Goal: Transaction & Acquisition: Purchase product/service

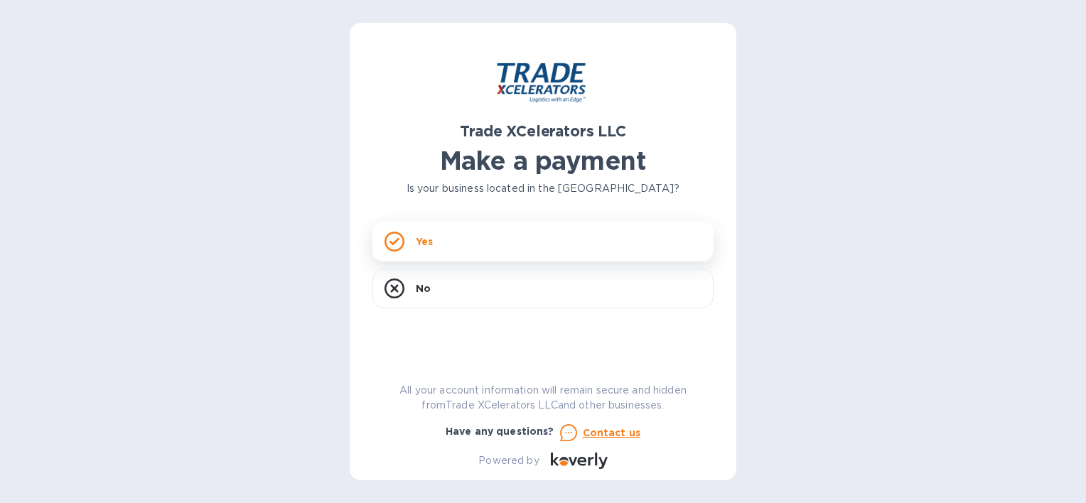
click at [604, 250] on div "Yes" at bounding box center [543, 242] width 341 height 40
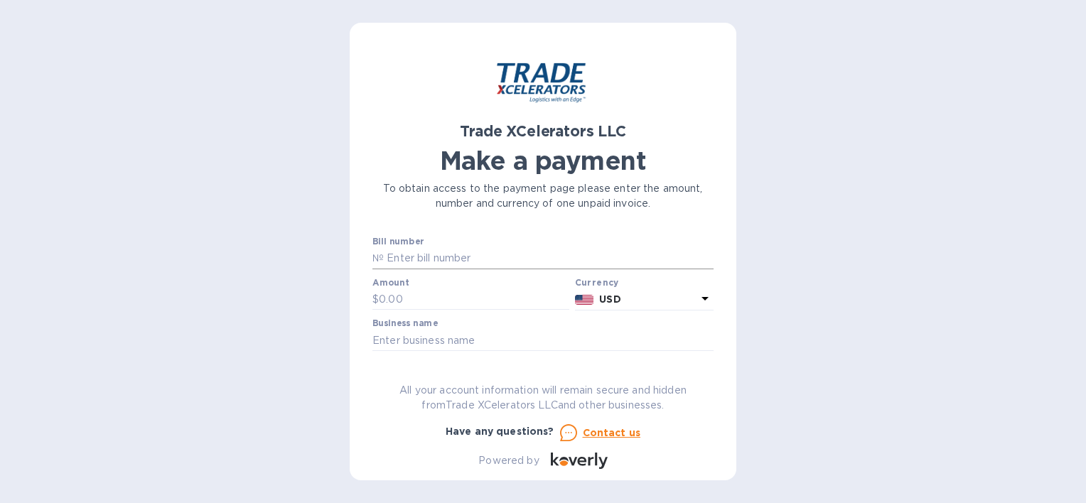
click at [487, 257] on input "text" at bounding box center [549, 258] width 330 height 21
click at [441, 262] on input "text" at bounding box center [549, 258] width 330 height 21
type input "7506252"
type input "500"
type input "o"
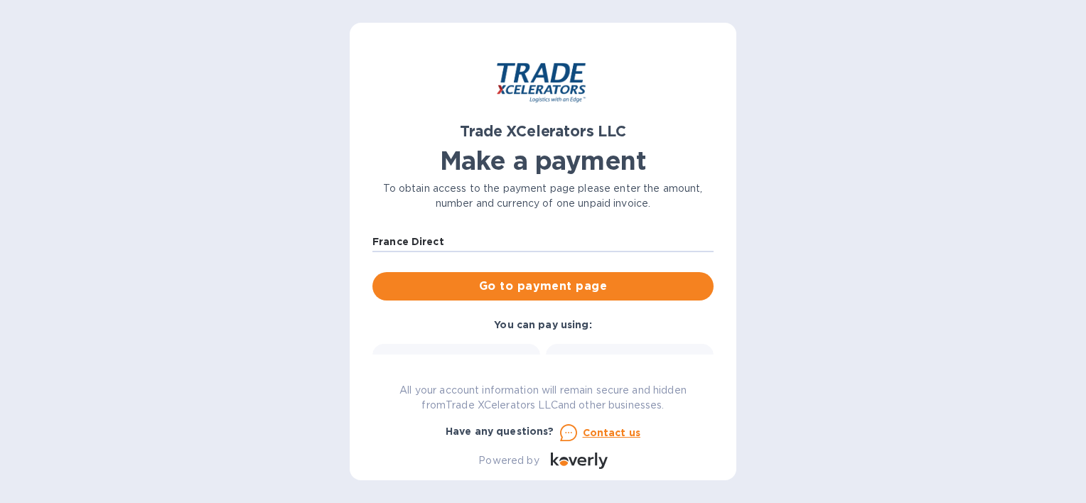
scroll to position [98, 0]
type input "France Direct"
click at [501, 279] on span "Go to payment page" at bounding box center [543, 287] width 319 height 17
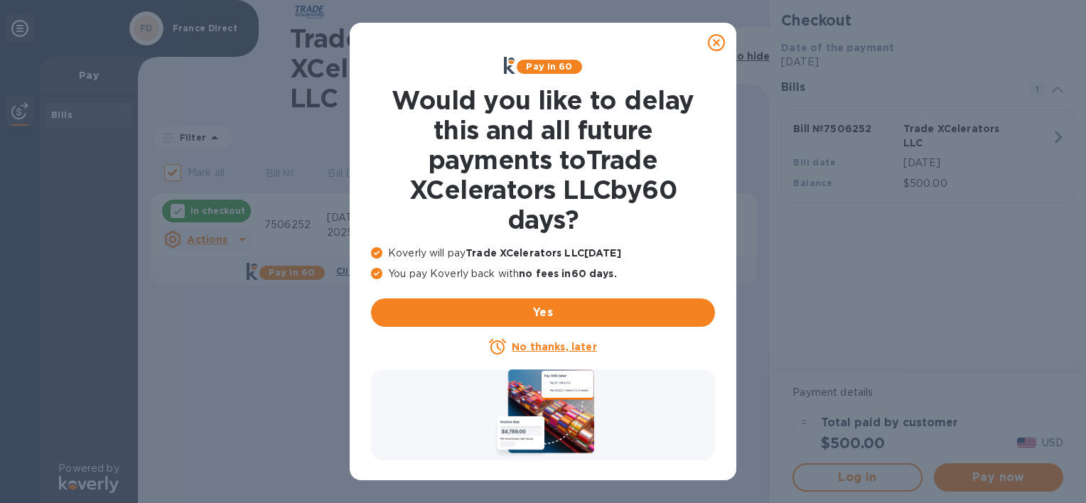
click at [720, 37] on icon at bounding box center [716, 42] width 17 height 17
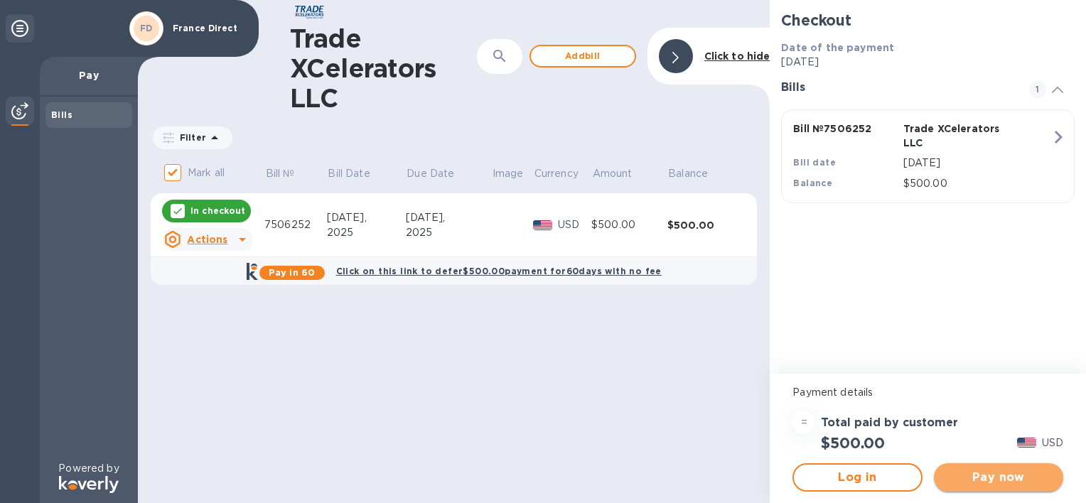
click at [987, 474] on span "Pay now" at bounding box center [999, 477] width 107 height 17
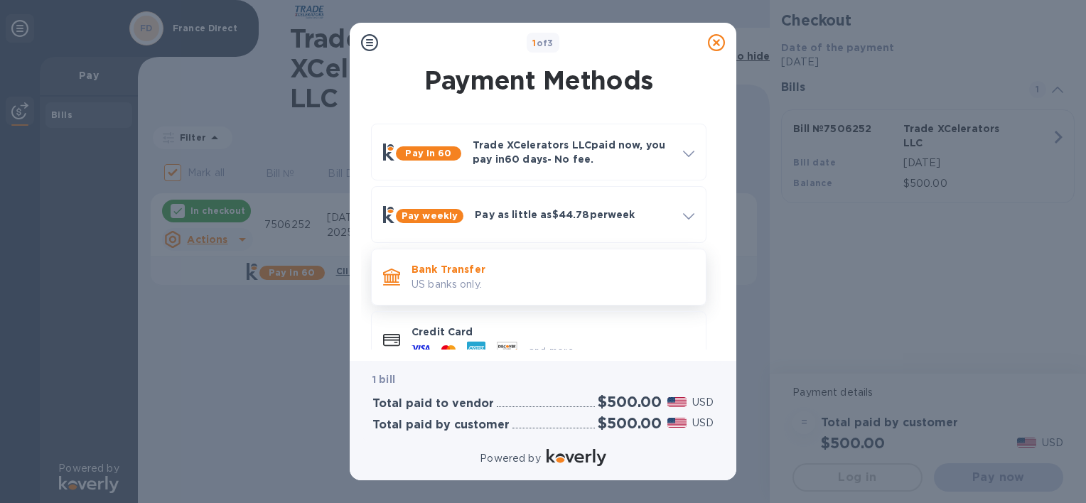
scroll to position [29, 0]
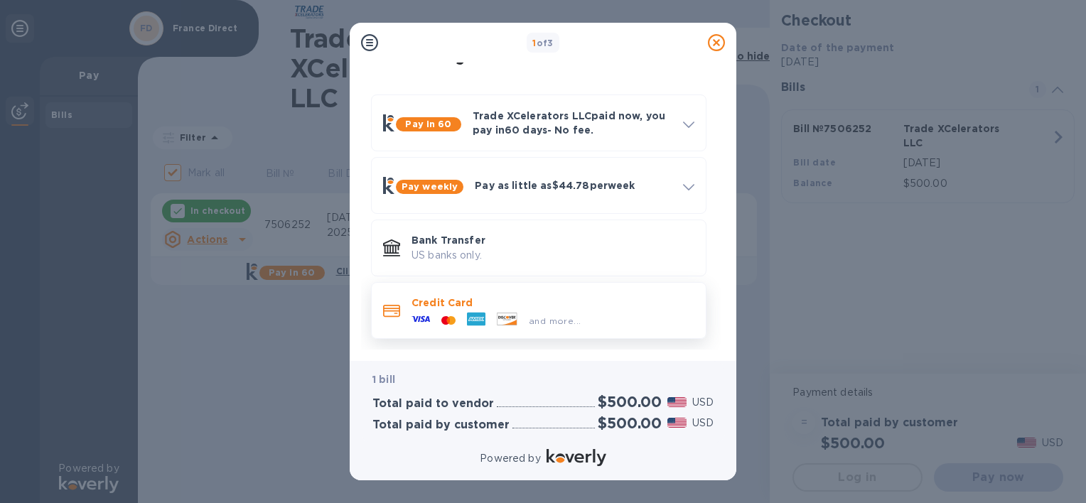
click at [538, 310] on div "and more..." at bounding box center [496, 320] width 181 height 21
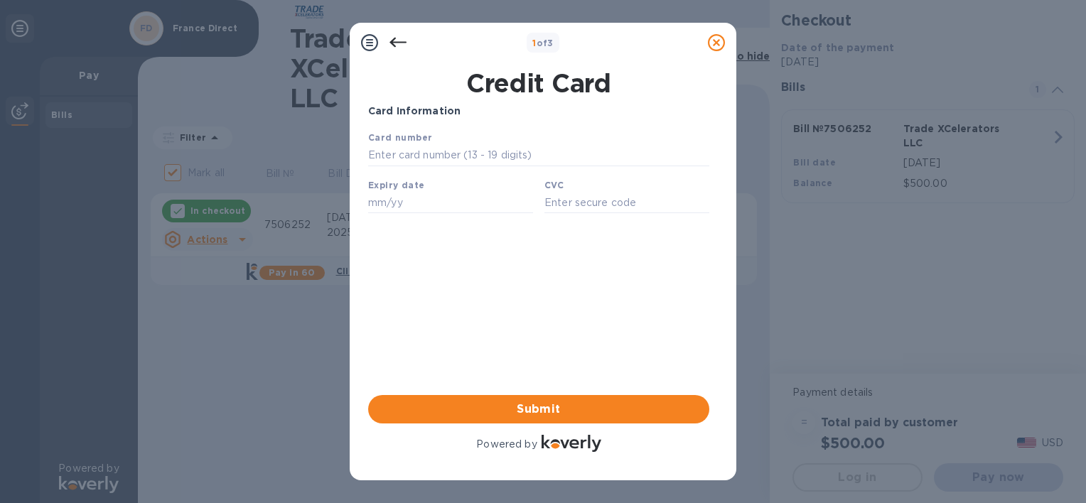
scroll to position [0, 0]
click at [456, 158] on input "text" at bounding box center [538, 155] width 341 height 21
type input "[CREDIT_CARD_NUMBER]"
click at [447, 202] on input "text" at bounding box center [450, 202] width 165 height 21
type input "12/28"
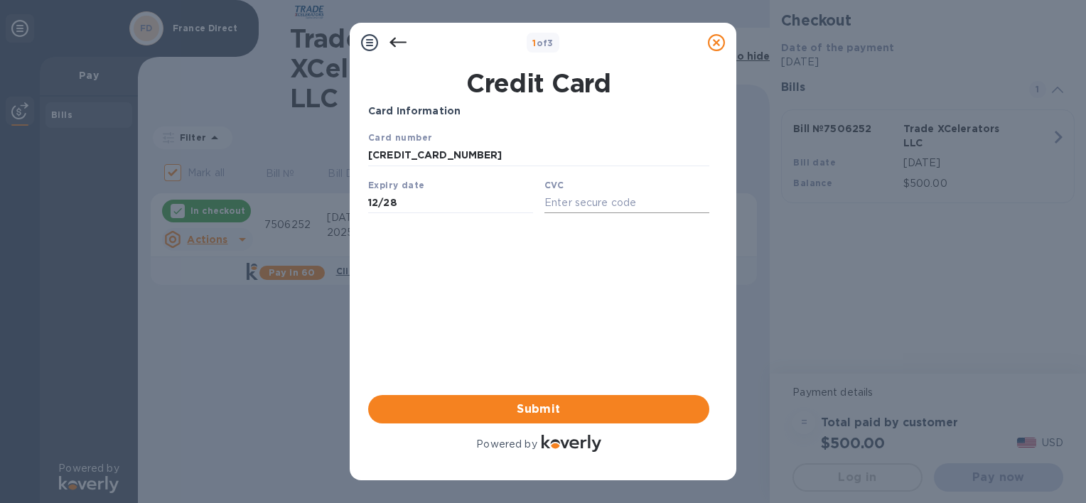
click at [587, 208] on input "text" at bounding box center [627, 202] width 165 height 21
type input "962"
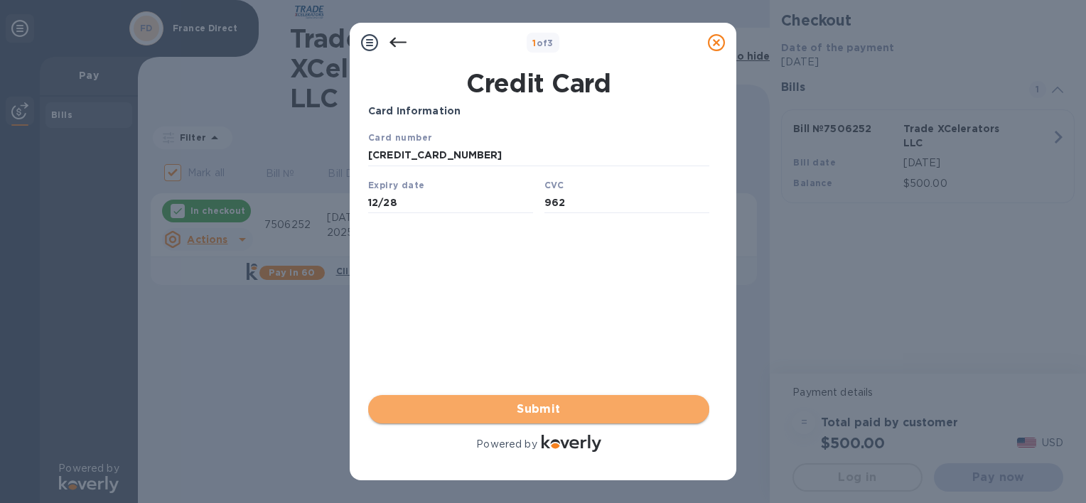
click at [575, 413] on span "Submit" at bounding box center [539, 409] width 319 height 17
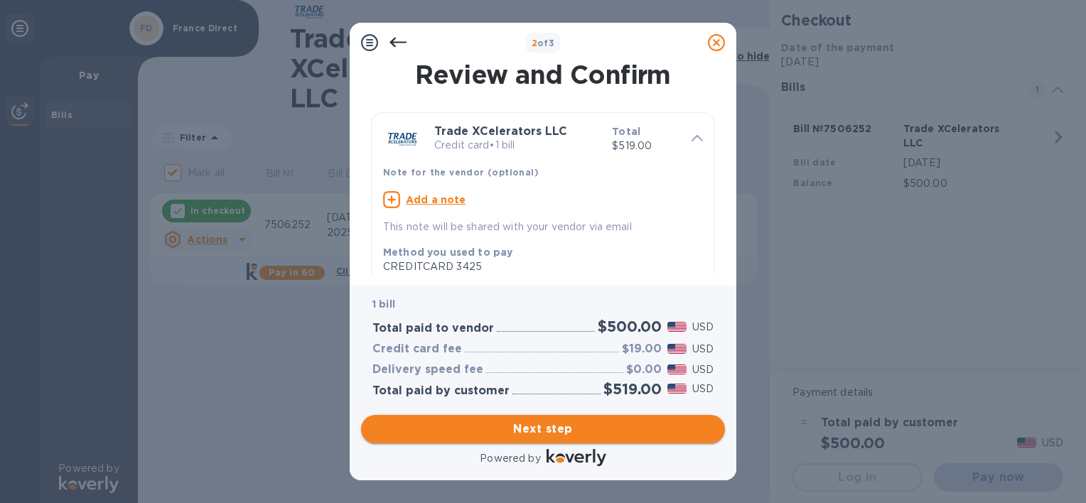
click at [574, 434] on span "Next step" at bounding box center [543, 429] width 341 height 17
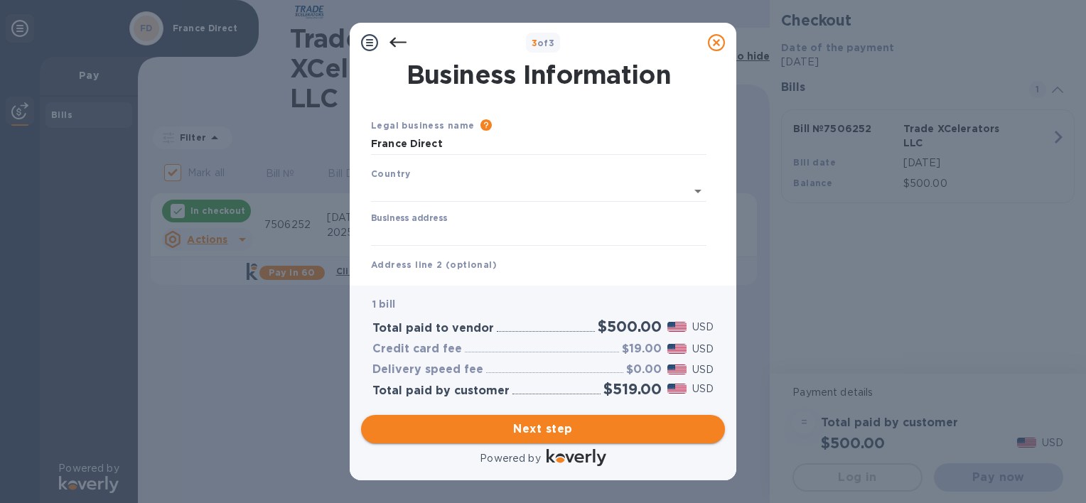
type input "[GEOGRAPHIC_DATA]"
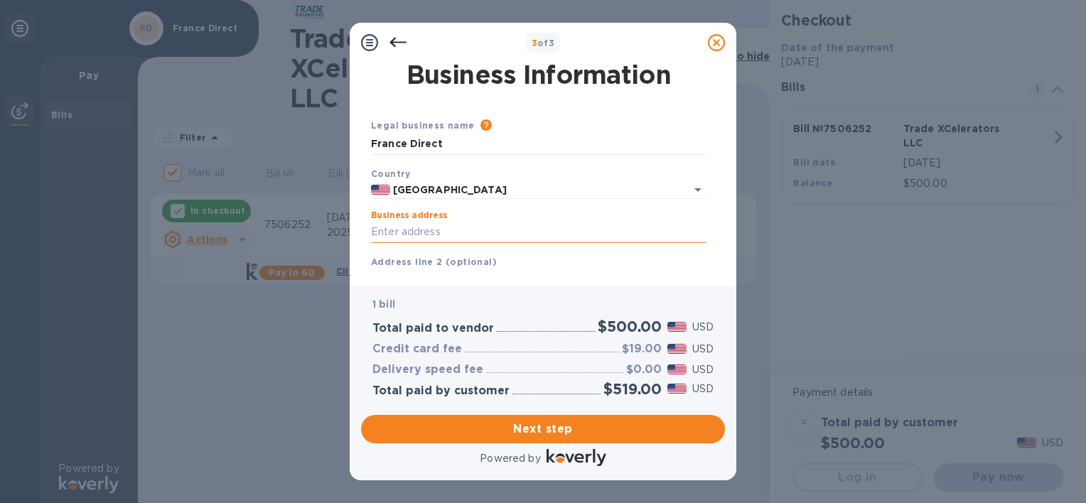
click at [466, 228] on input "Business address" at bounding box center [539, 232] width 336 height 21
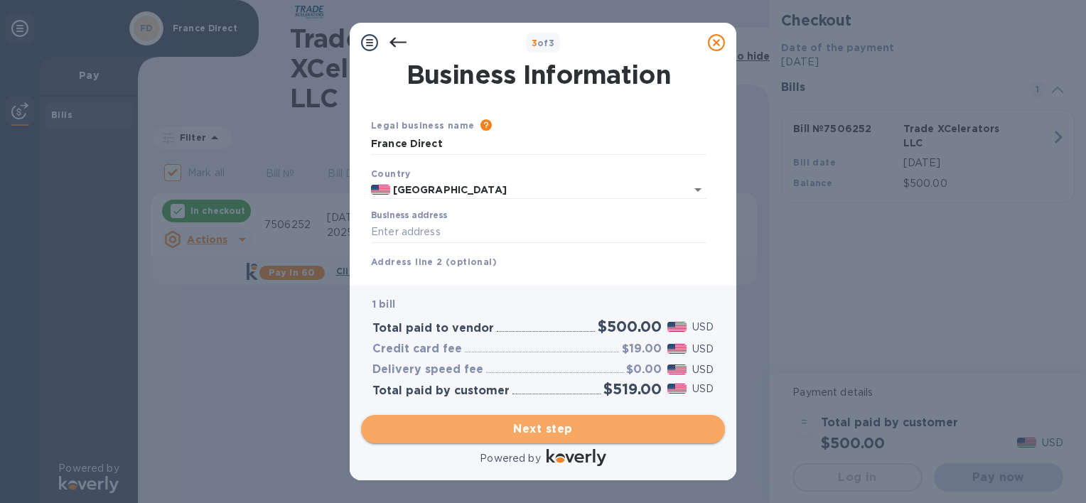
click at [571, 432] on span "Next step" at bounding box center [543, 429] width 341 height 17
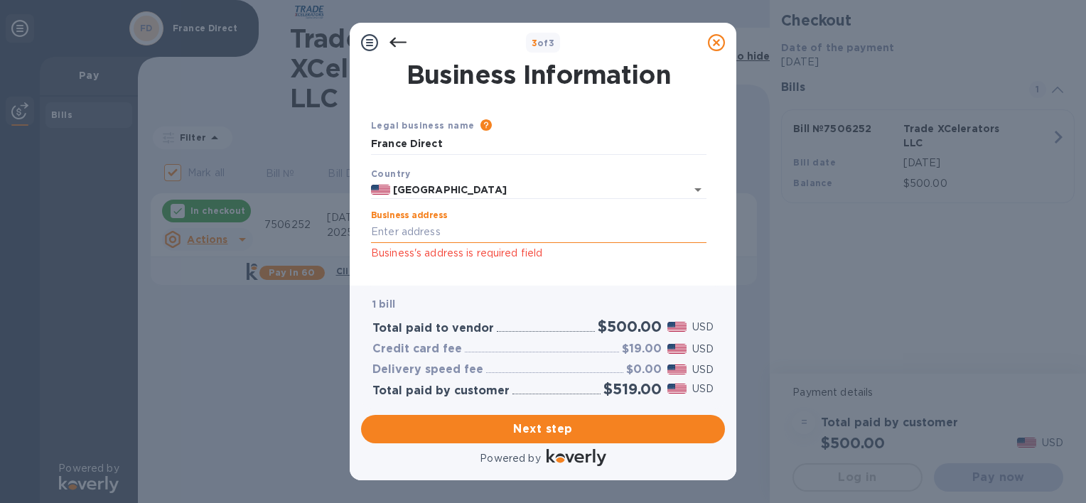
click at [464, 228] on input "Business address" at bounding box center [539, 232] width 336 height 21
paste input "[STREET_ADDRESS]"
type input "[STREET_ADDRESS]"
type input "[GEOGRAPHIC_DATA]"
type input "FL"
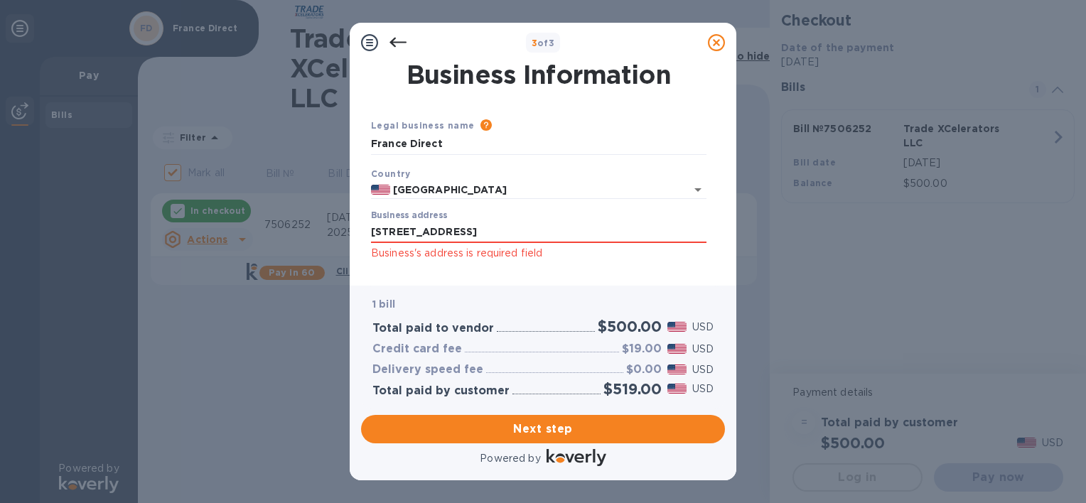
type input "33138"
click at [529, 432] on span "Next step" at bounding box center [543, 429] width 341 height 17
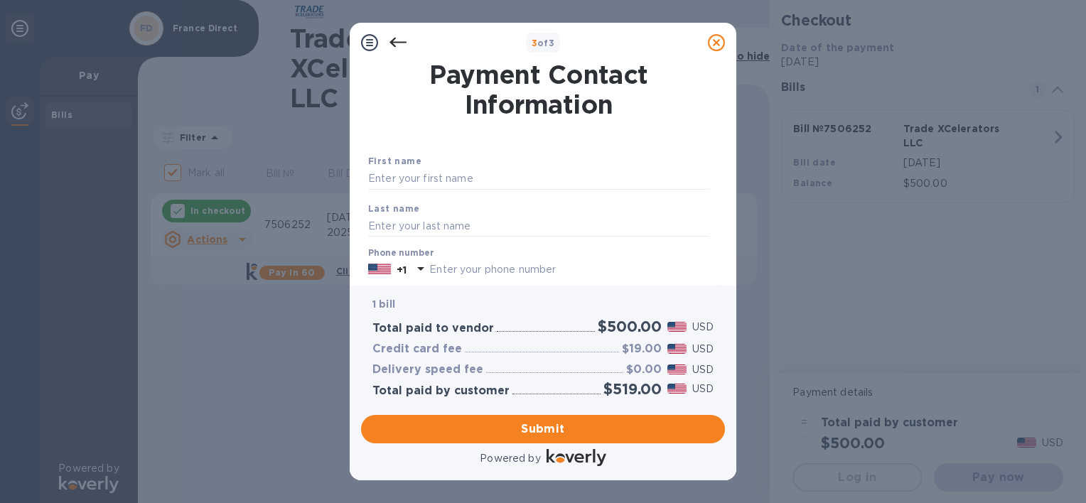
click at [491, 274] on input "text" at bounding box center [569, 270] width 280 height 21
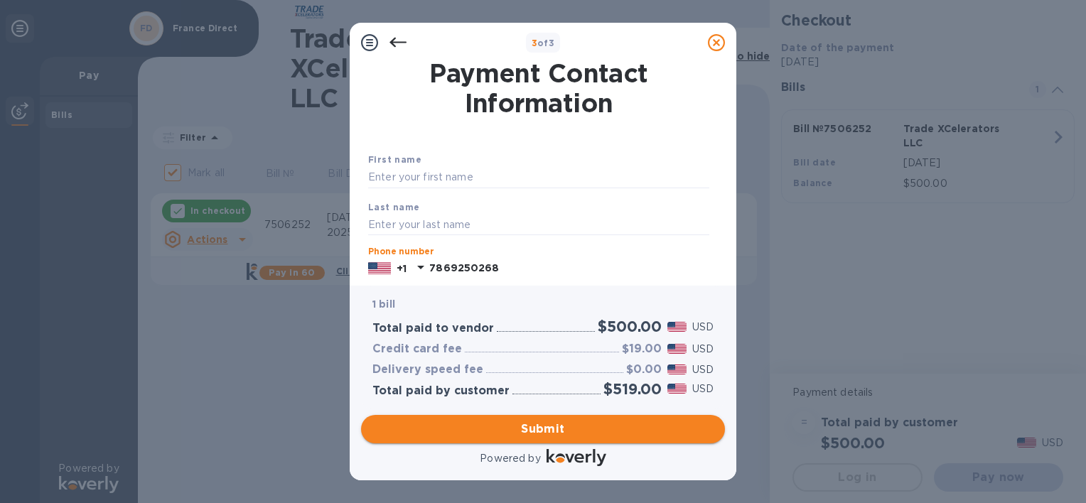
type input "7869250268"
click at [538, 433] on span "Submit" at bounding box center [543, 429] width 341 height 17
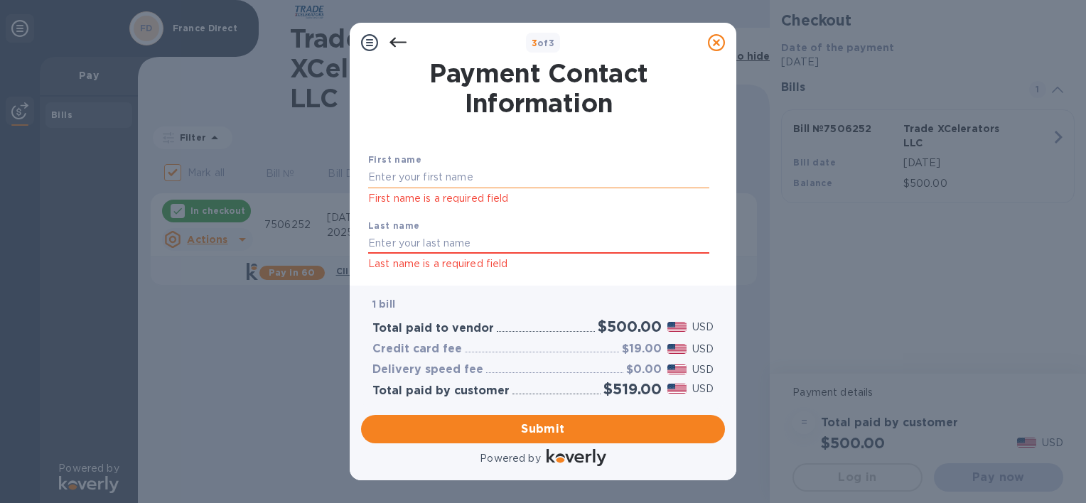
click at [434, 187] on input "text" at bounding box center [538, 177] width 341 height 21
type input "[PERSON_NAME]"
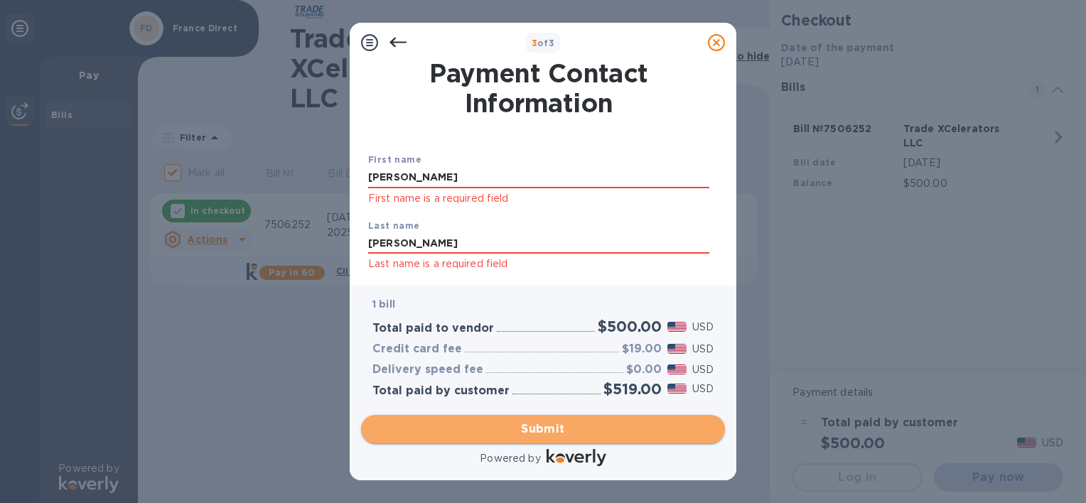
click at [543, 428] on span "Submit" at bounding box center [543, 429] width 341 height 17
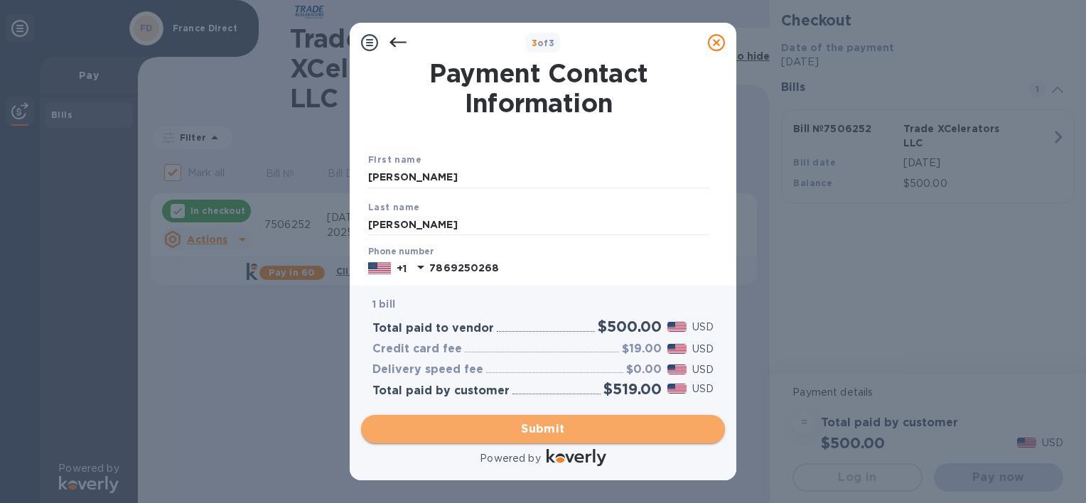
click at [547, 425] on span "Submit" at bounding box center [543, 429] width 341 height 17
click at [503, 432] on span "Submit" at bounding box center [543, 429] width 341 height 17
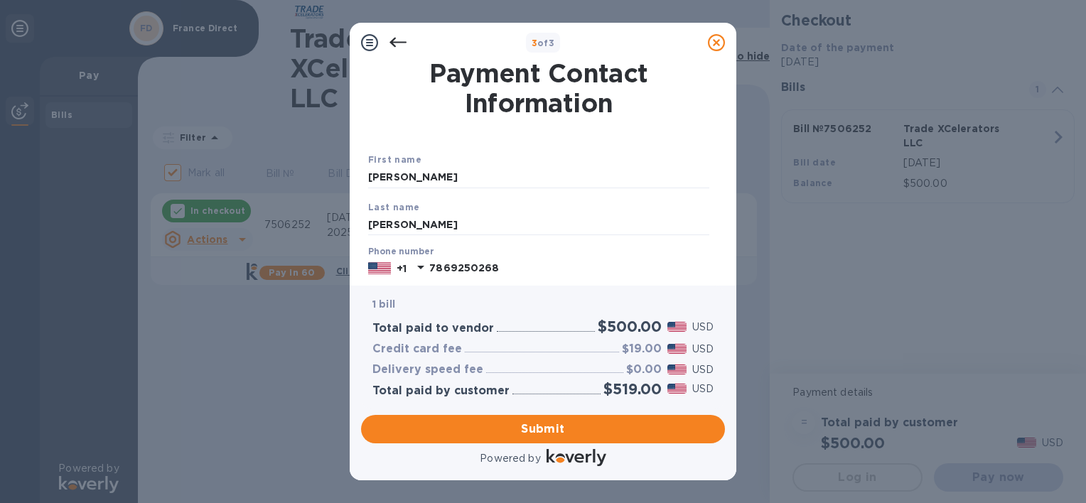
click at [367, 46] on icon at bounding box center [369, 42] width 17 height 17
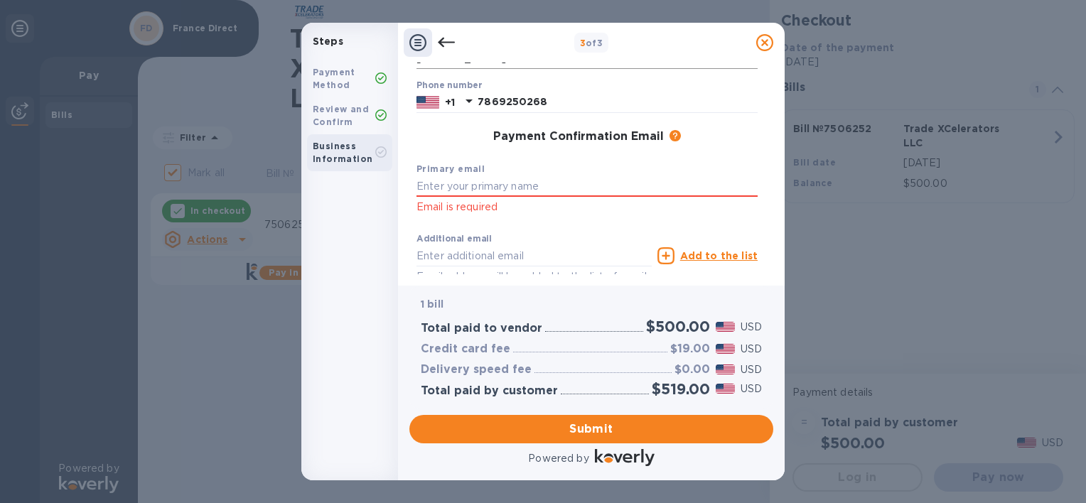
scroll to position [169, 0]
click at [508, 176] on input "text" at bounding box center [587, 185] width 341 height 21
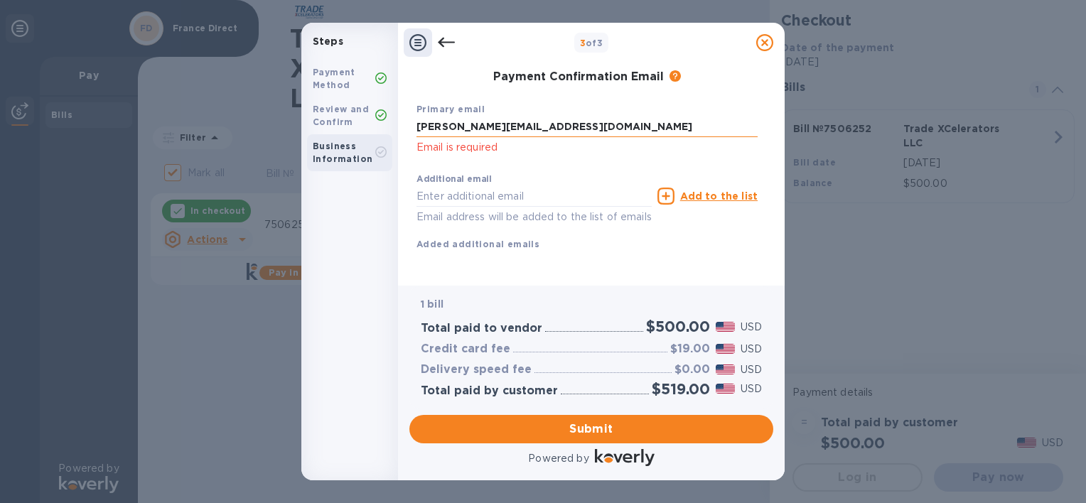
scroll to position [245, 0]
type input "[PERSON_NAME][EMAIL_ADDRESS][DOMAIN_NAME]"
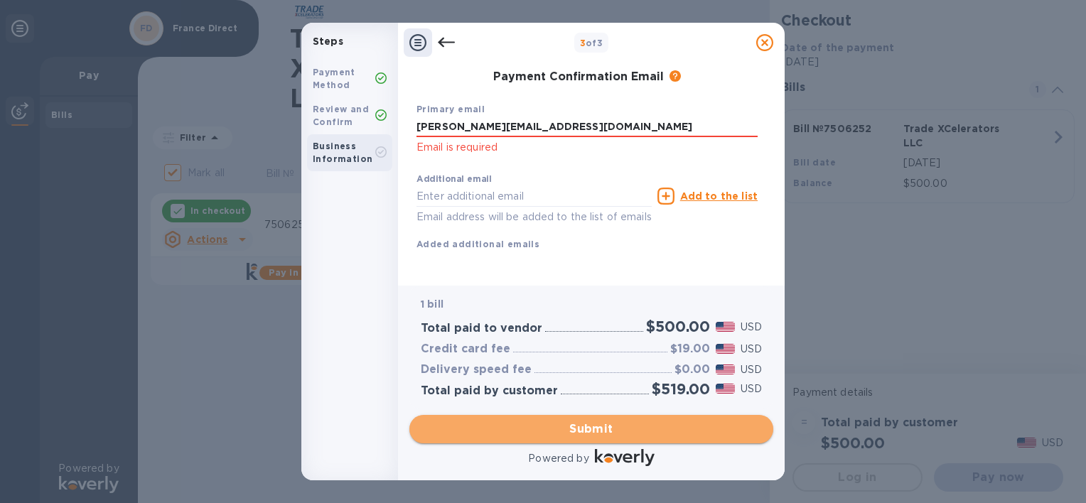
click at [595, 434] on span "Submit" at bounding box center [591, 429] width 341 height 17
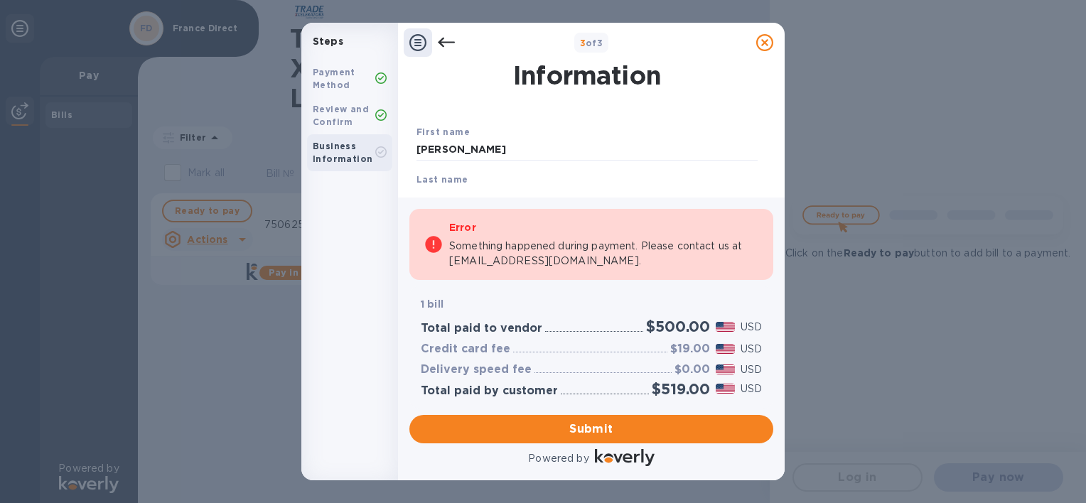
scroll to position [0, 0]
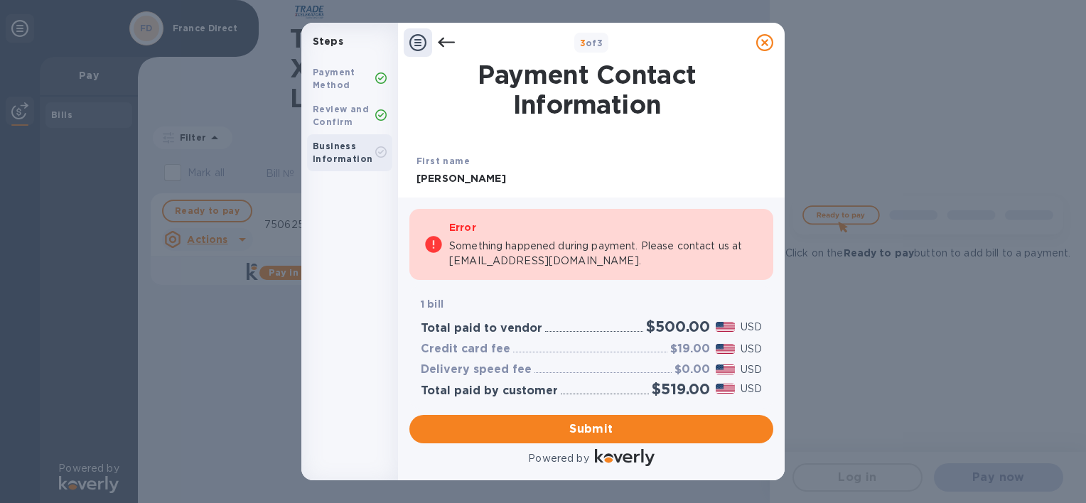
click at [439, 42] on icon at bounding box center [446, 43] width 17 height 10
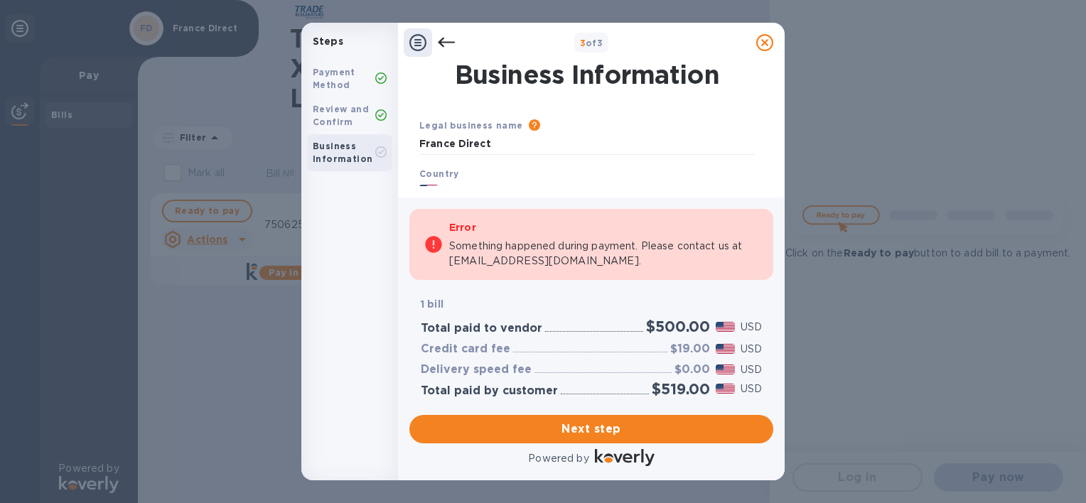
click at [439, 42] on icon at bounding box center [446, 43] width 17 height 10
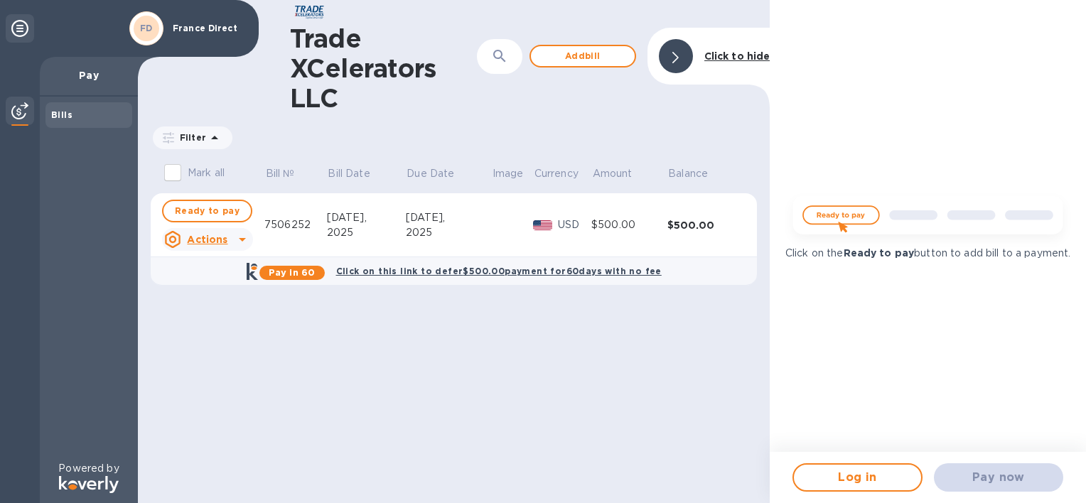
click at [634, 233] on div "$500.00" at bounding box center [630, 225] width 76 height 15
click at [220, 212] on span "Ready to pay" at bounding box center [207, 211] width 65 height 17
checkbox input "true"
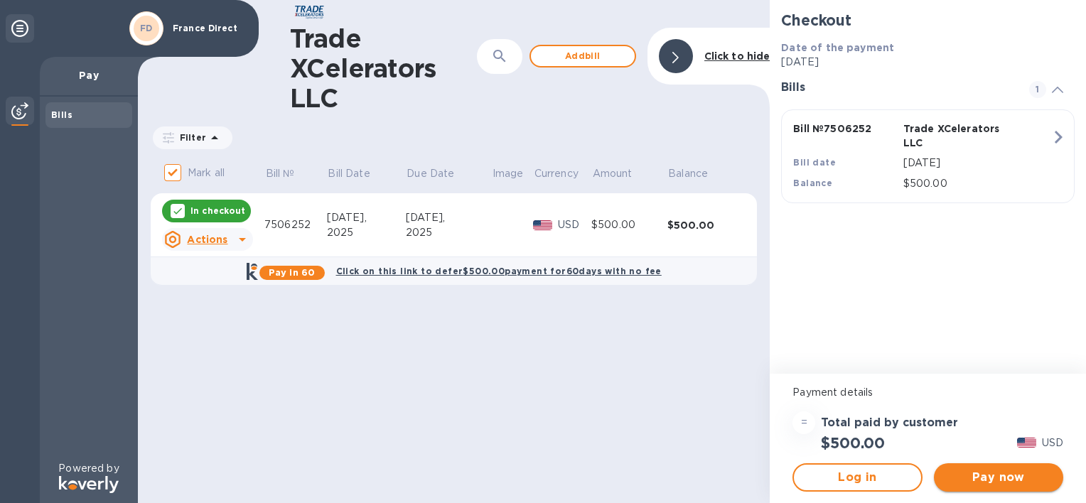
click at [976, 470] on span "Pay now" at bounding box center [999, 477] width 107 height 17
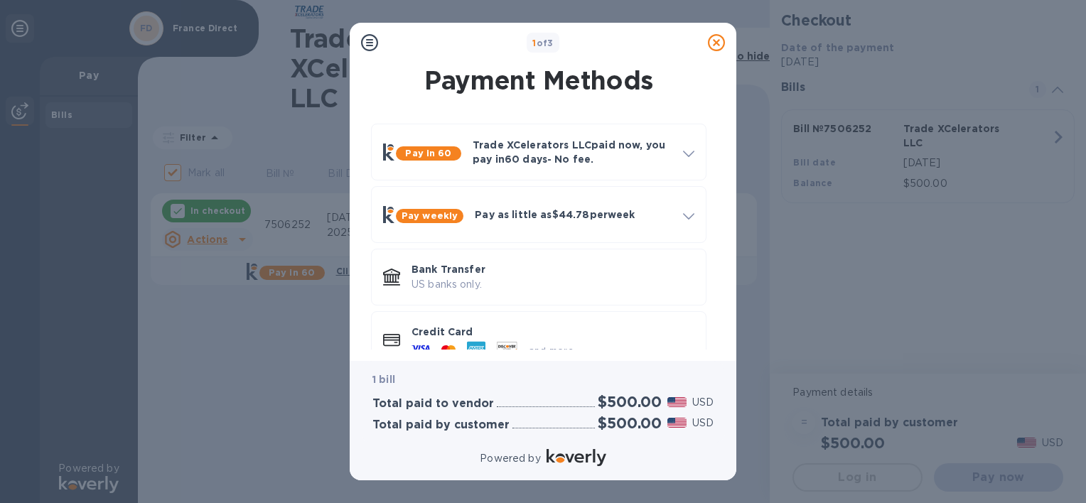
scroll to position [29, 0]
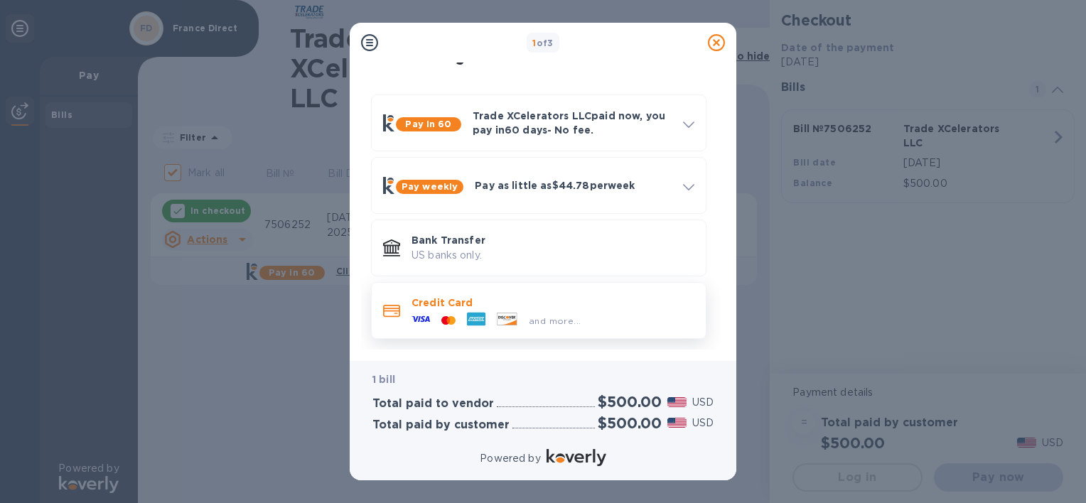
click at [547, 309] on p "Credit Card" at bounding box center [553, 303] width 283 height 14
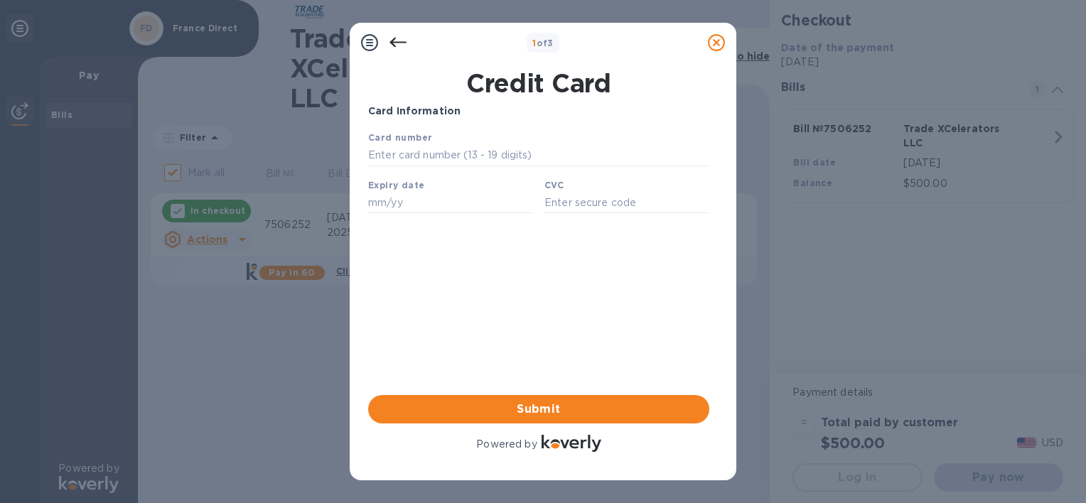
scroll to position [0, 0]
click at [399, 40] on icon at bounding box center [398, 42] width 17 height 17
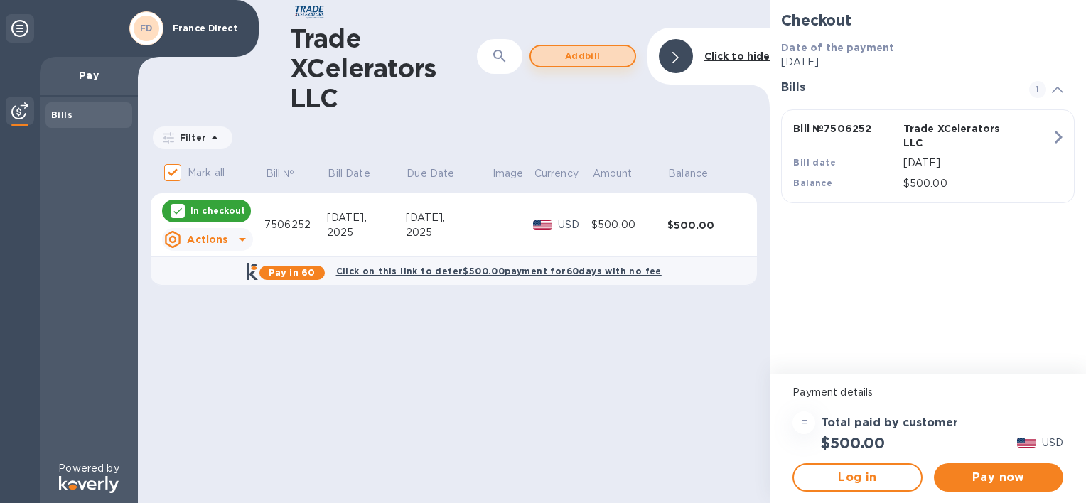
click at [572, 58] on span "Add bill" at bounding box center [583, 56] width 81 height 17
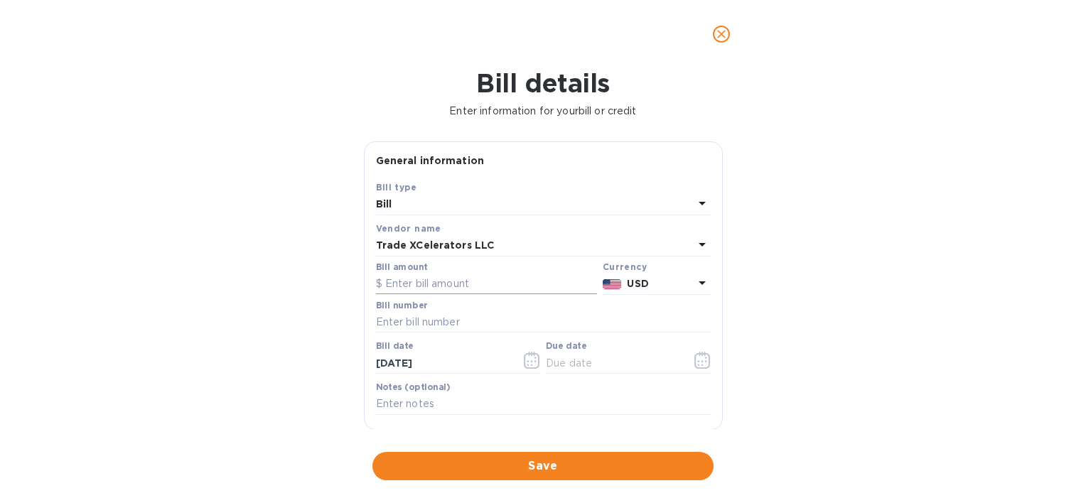
click at [450, 280] on input "text" at bounding box center [486, 284] width 221 height 21
click at [444, 336] on div at bounding box center [543, 334] width 335 height 3
click at [443, 324] on input "text" at bounding box center [543, 322] width 335 height 21
paste input "INVOICE NO. [DATE] 7506440-2"
drag, startPoint x: 496, startPoint y: 324, endPoint x: 329, endPoint y: 332, distance: 167.3
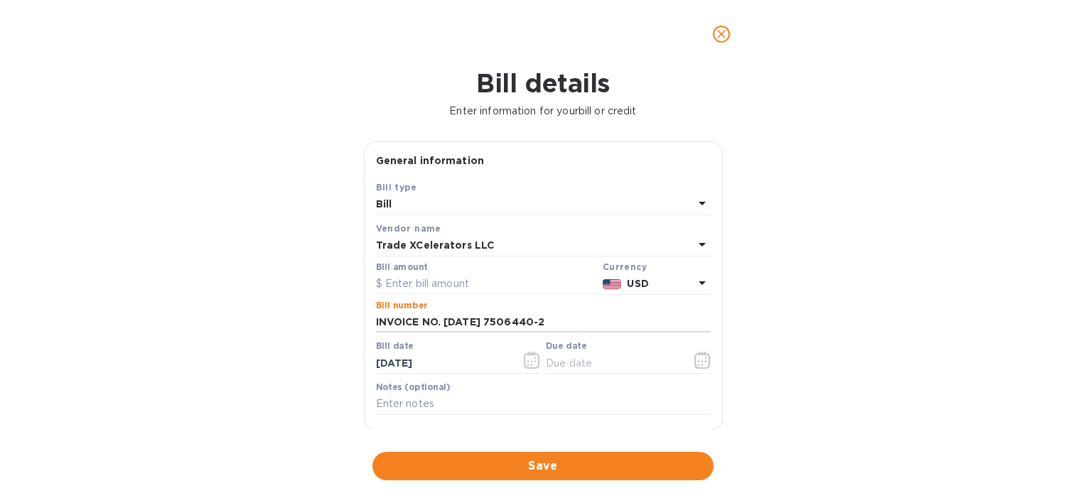
click at [329, 332] on div "Bill details Enter information for your bill or credit General information Save…" at bounding box center [543, 285] width 1086 height 435
type input "7506440-2"
click at [412, 285] on input "text" at bounding box center [486, 284] width 221 height 21
type input "2,770.71"
click at [529, 474] on span "Save" at bounding box center [543, 466] width 319 height 17
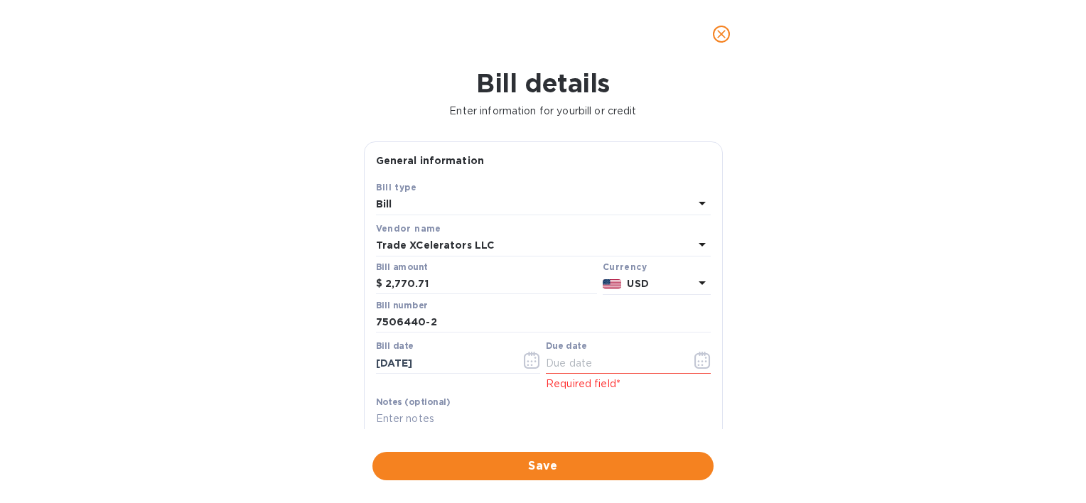
click at [560, 378] on p "Required field*" at bounding box center [628, 384] width 165 height 15
click at [555, 360] on input "text" at bounding box center [613, 363] width 134 height 21
click at [688, 356] on button "button" at bounding box center [702, 360] width 33 height 34
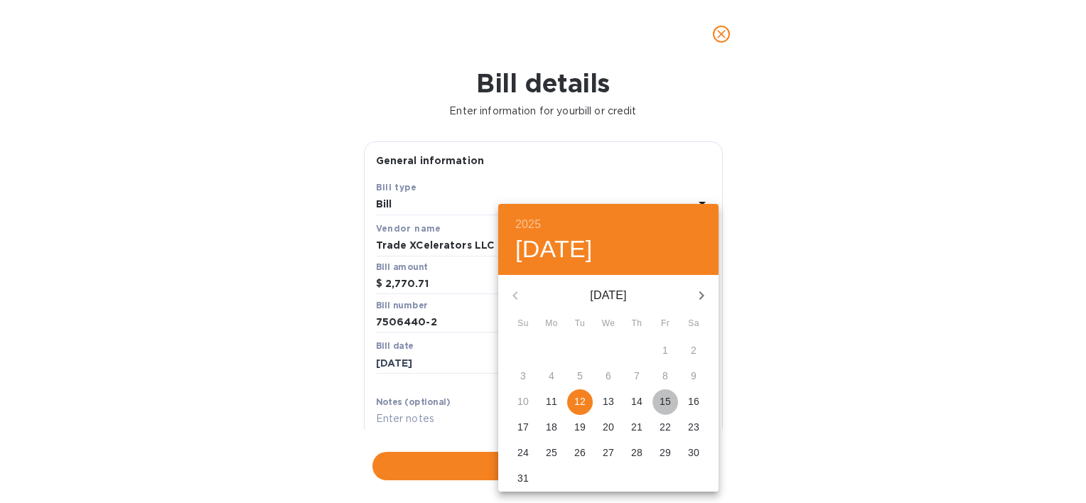
click at [668, 401] on p "15" at bounding box center [665, 402] width 11 height 14
type input "[DATE]"
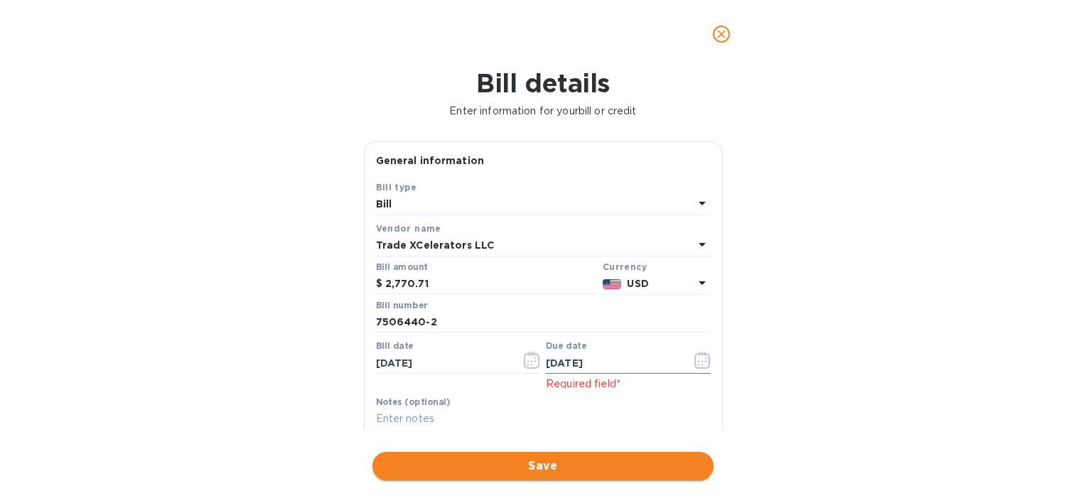
click at [559, 462] on span "Save" at bounding box center [543, 466] width 319 height 17
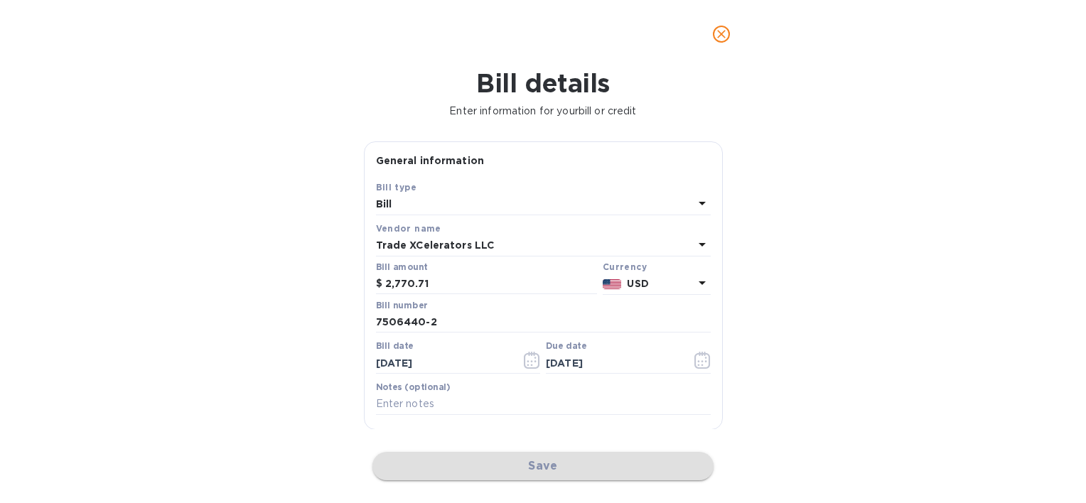
checkbox input "false"
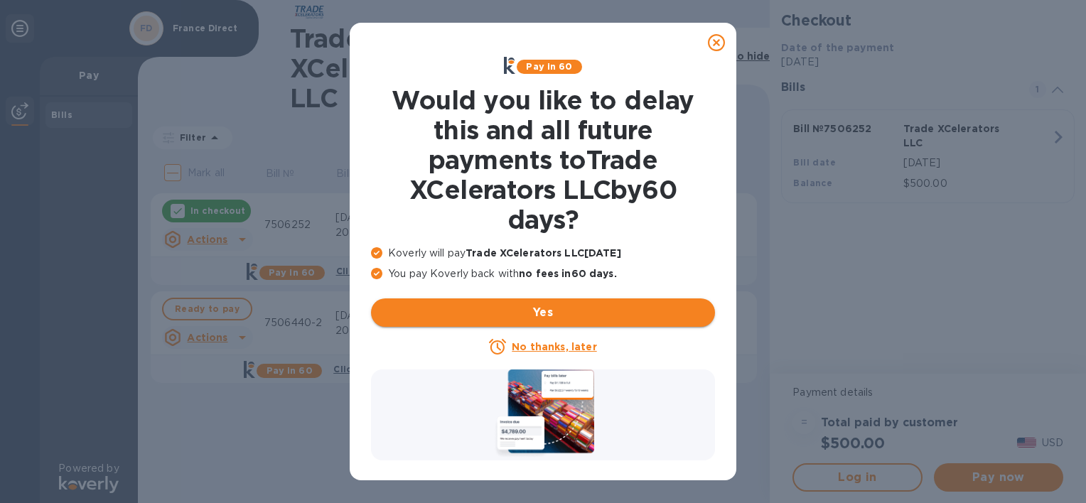
click at [575, 313] on span "Yes" at bounding box center [543, 312] width 321 height 17
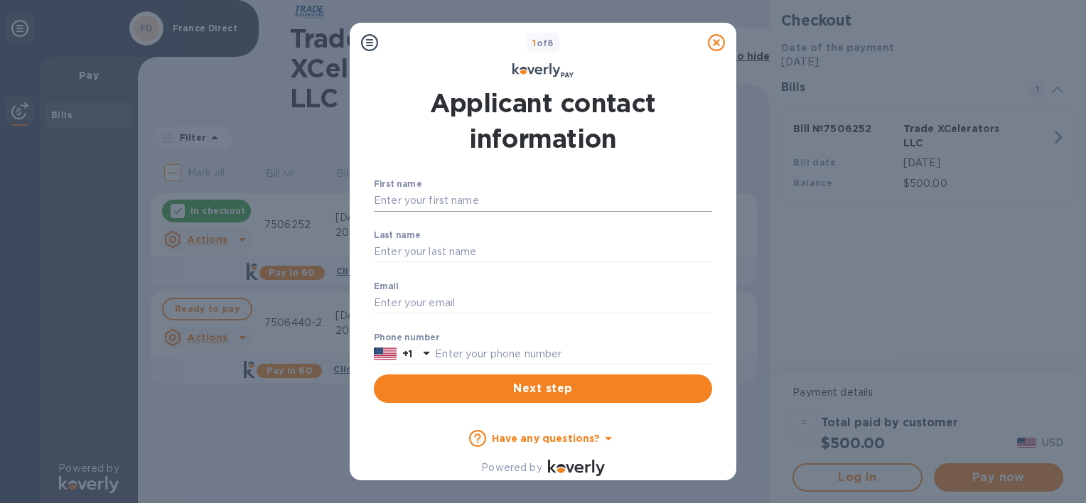
click at [552, 203] on input "First name" at bounding box center [543, 201] width 338 height 21
type input "[PERSON_NAME]"
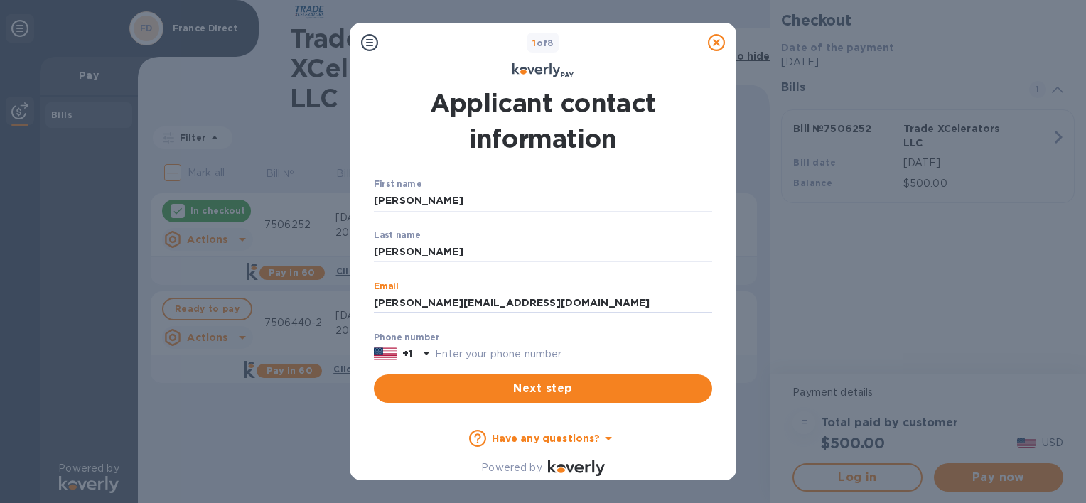
type input "[PERSON_NAME][EMAIL_ADDRESS][DOMAIN_NAME]"
click at [530, 347] on input "text" at bounding box center [573, 354] width 277 height 21
type input "7869250268"
click at [538, 392] on span "Next step" at bounding box center [543, 388] width 316 height 17
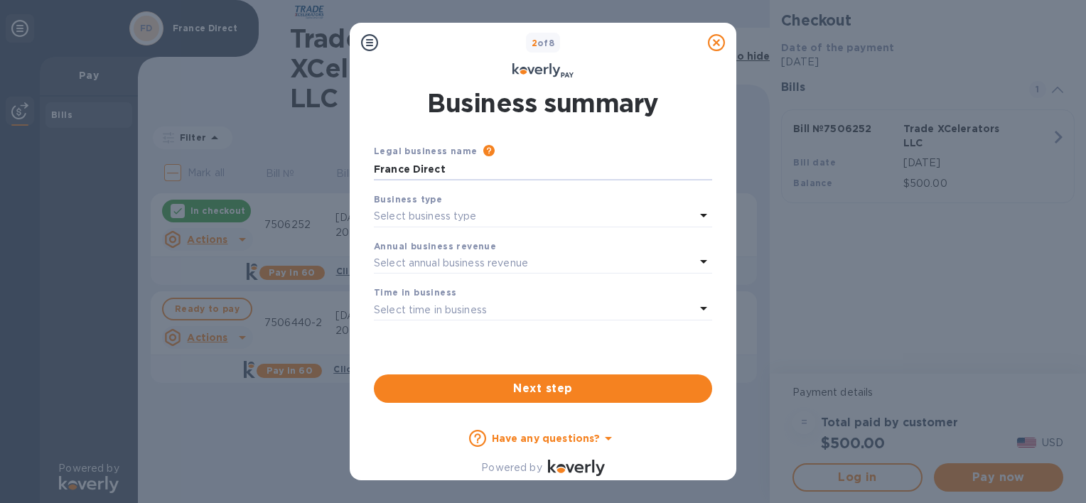
drag, startPoint x: 456, startPoint y: 173, endPoint x: 324, endPoint y: 179, distance: 131.7
click at [324, 179] on div "2 of 8 Business summary Legal business name Please provide the legal name that …" at bounding box center [543, 251] width 1086 height 503
type input "Momentum Worldwide Logistics"
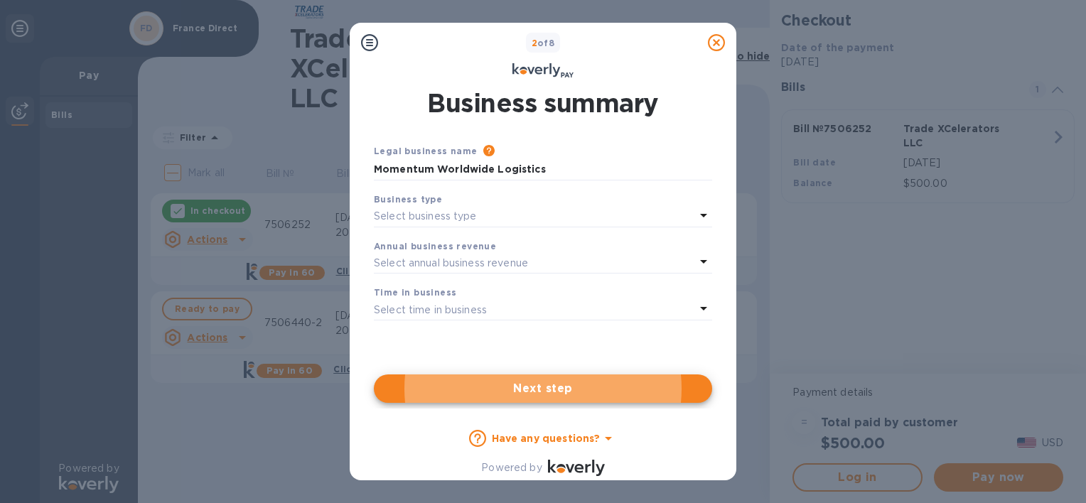
click at [424, 219] on p "Select business type" at bounding box center [425, 216] width 103 height 15
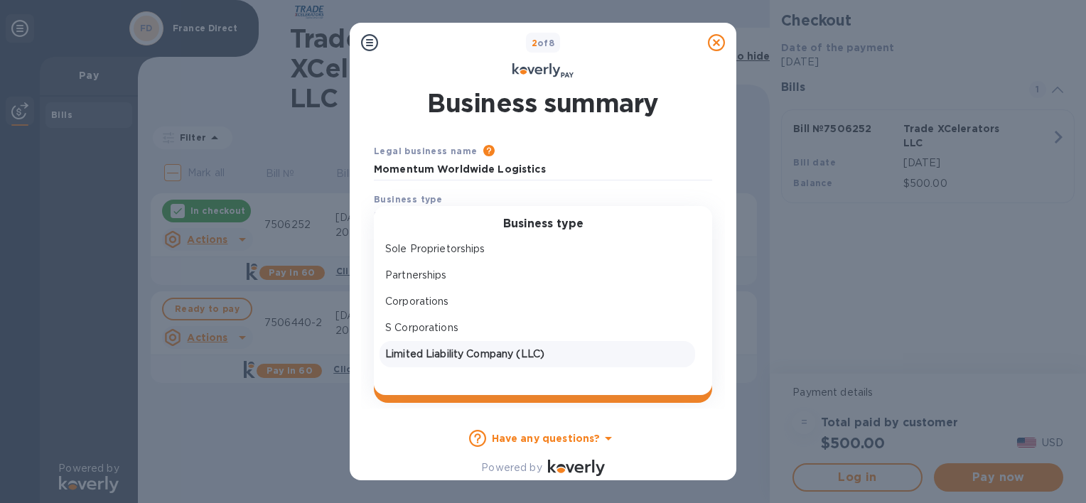
click at [455, 353] on p "Limited Liability Company (LLC)" at bounding box center [537, 354] width 304 height 15
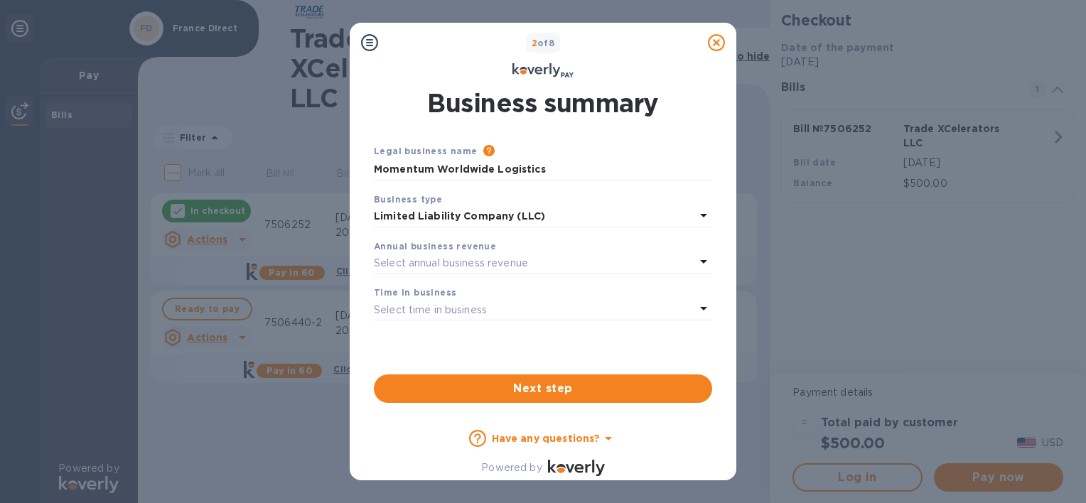
click at [439, 259] on p "Select annual business revenue" at bounding box center [451, 263] width 154 height 15
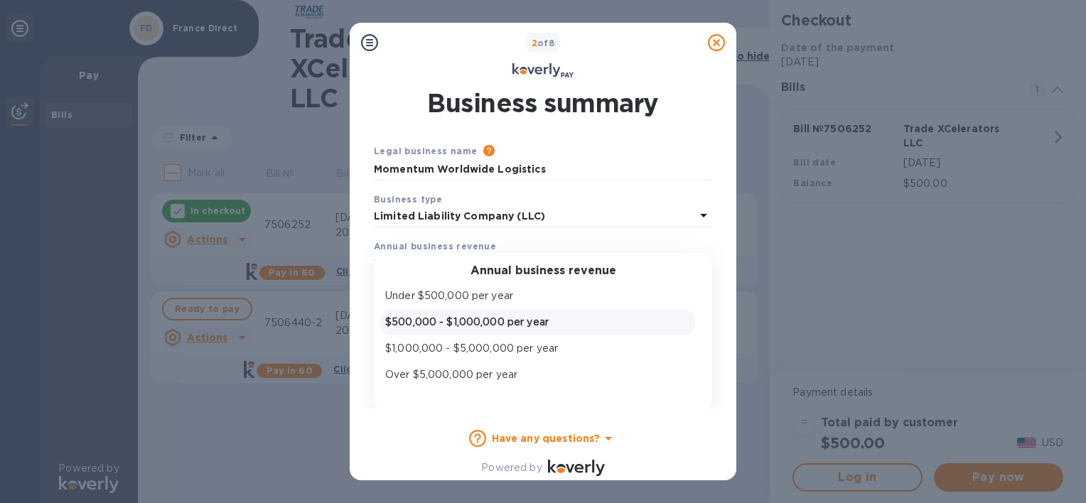
click at [467, 318] on p "$500,000 - $1,000,000 per year" at bounding box center [537, 322] width 304 height 15
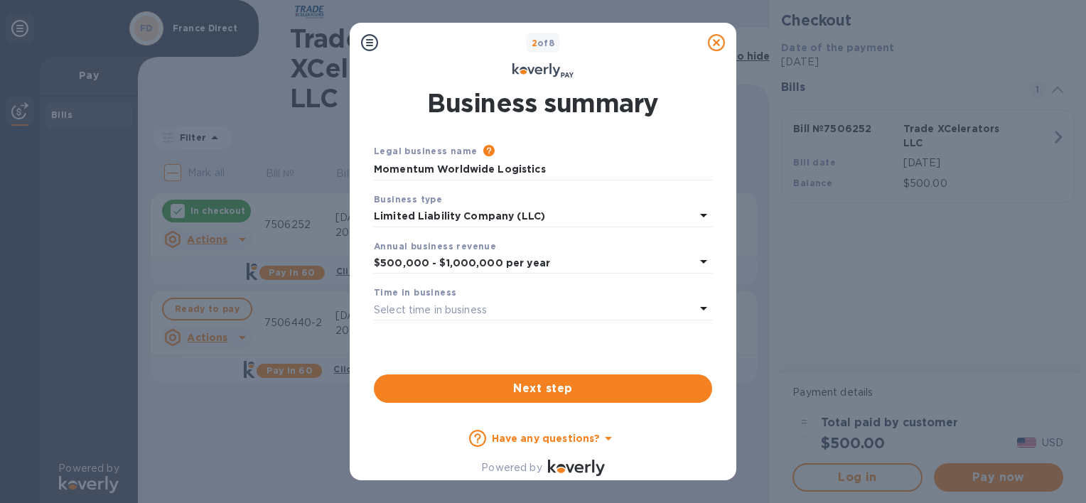
click at [452, 309] on p "Select time in business" at bounding box center [430, 310] width 113 height 15
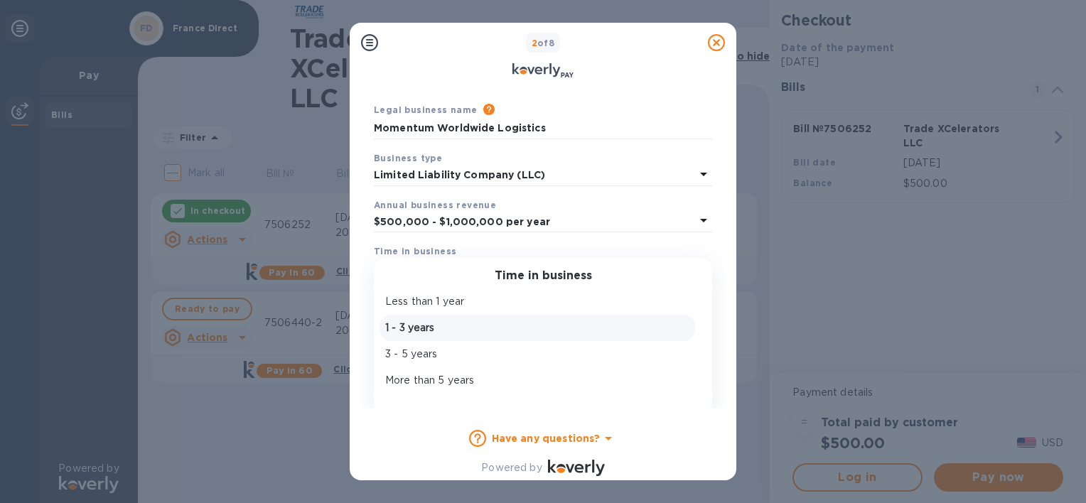
scroll to position [49, 0]
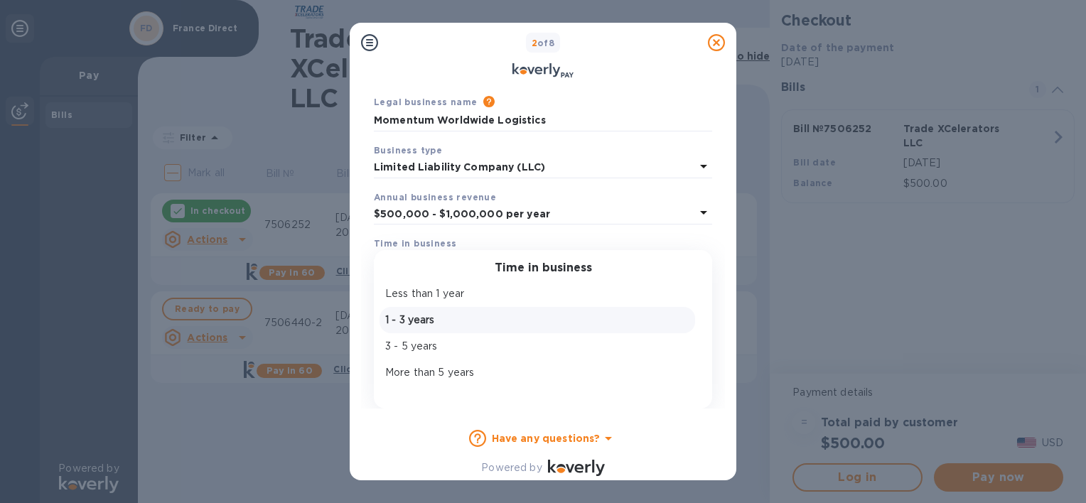
click at [457, 372] on p "More than 5 years" at bounding box center [537, 372] width 304 height 15
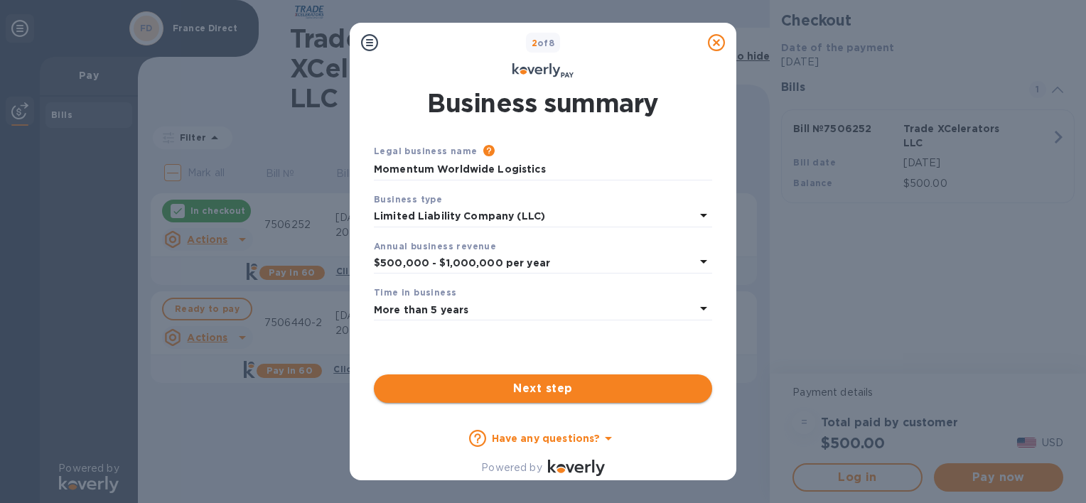
click at [538, 388] on span "Next step" at bounding box center [543, 388] width 316 height 17
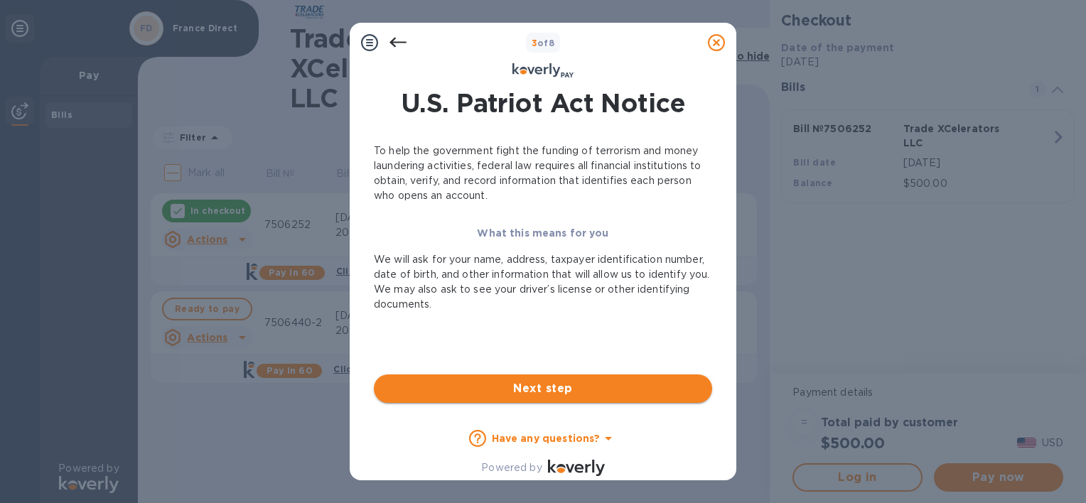
click at [563, 387] on span "Next step" at bounding box center [543, 388] width 316 height 17
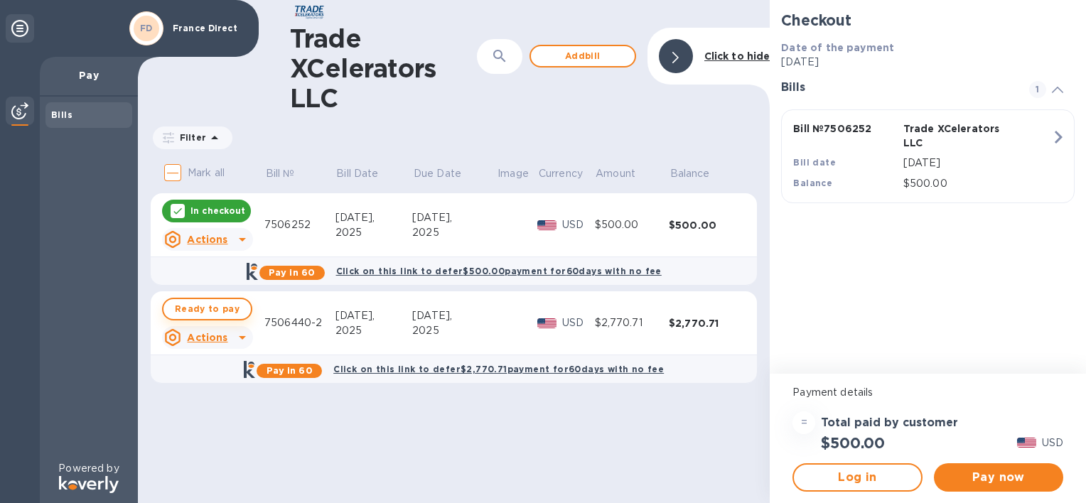
click at [192, 310] on span "Ready to pay" at bounding box center [207, 309] width 65 height 17
checkbox input "true"
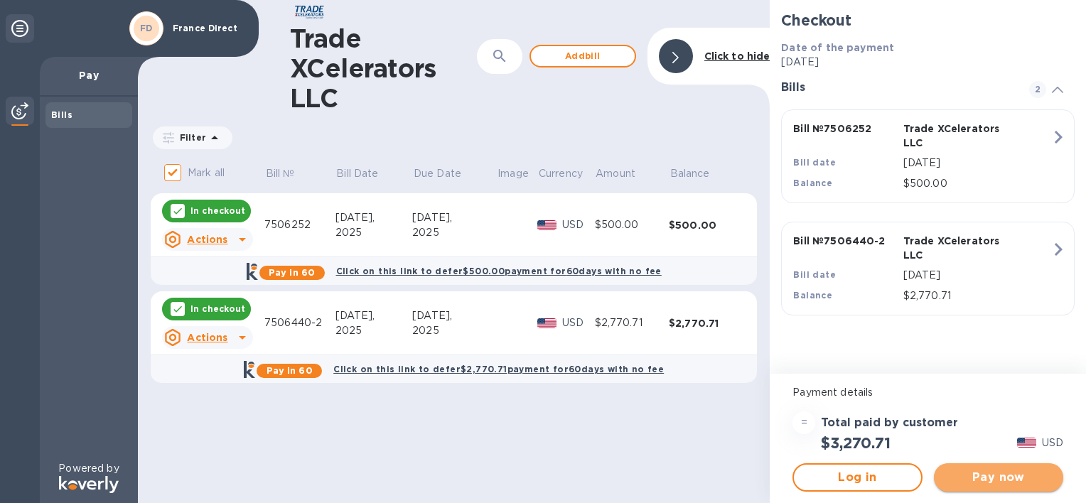
click at [968, 475] on span "Pay now" at bounding box center [999, 477] width 107 height 17
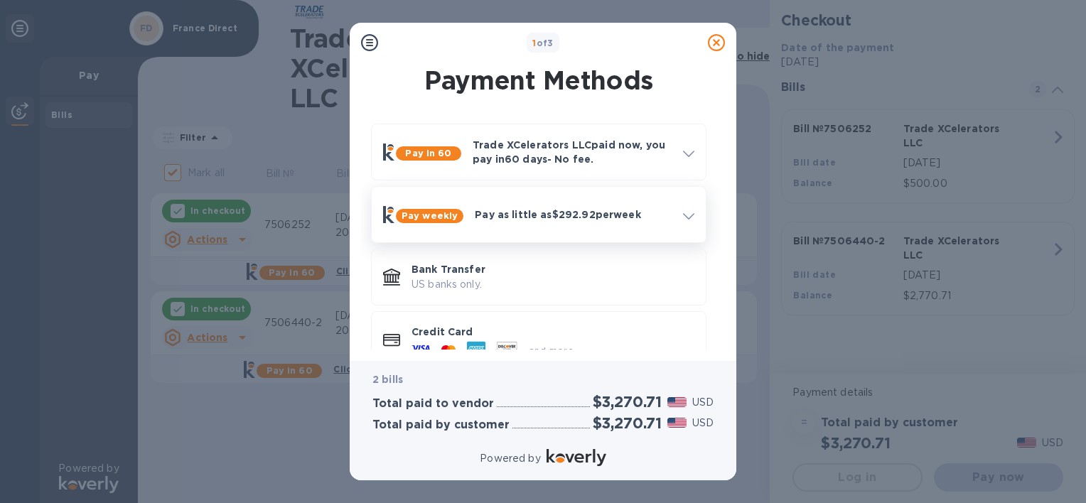
click at [693, 211] on span at bounding box center [688, 215] width 11 height 14
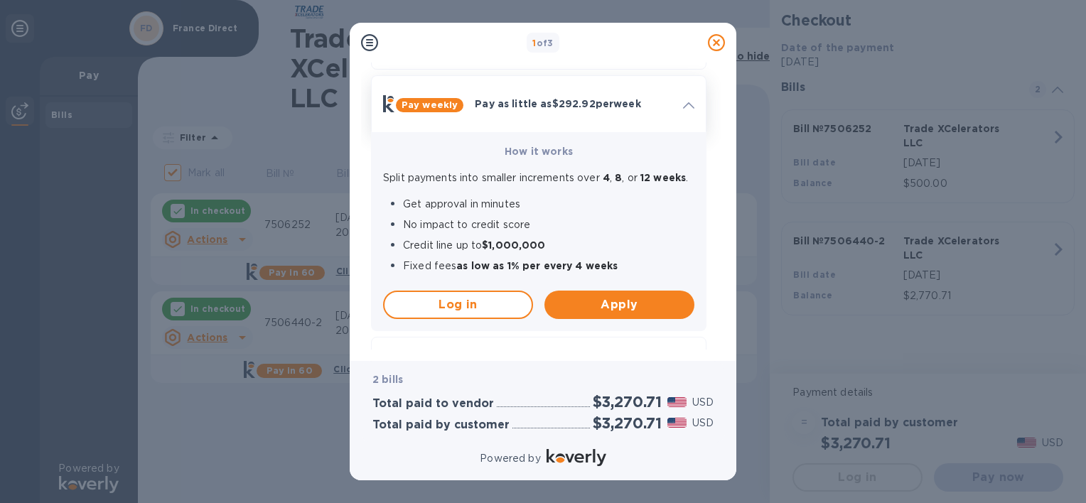
scroll to position [114, 0]
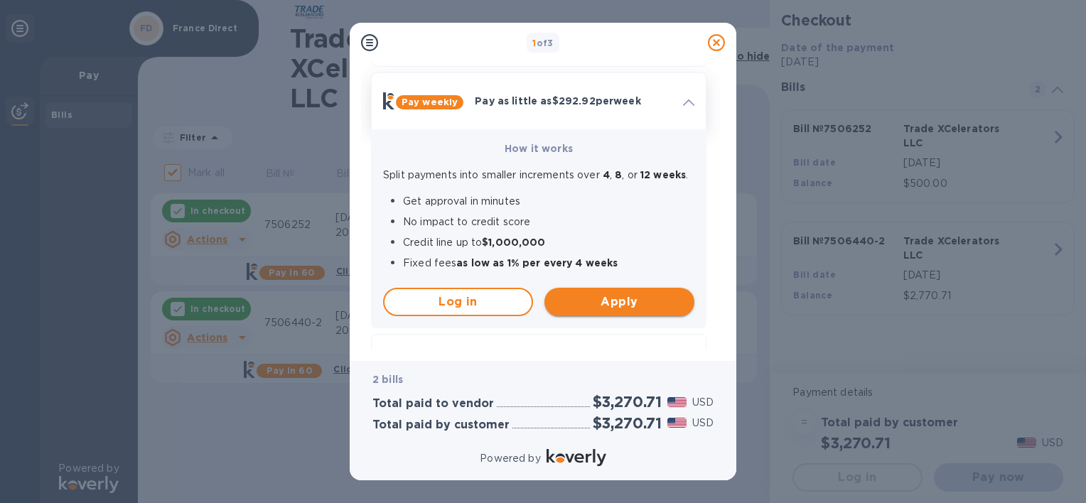
click at [604, 301] on span "Apply" at bounding box center [619, 302] width 127 height 17
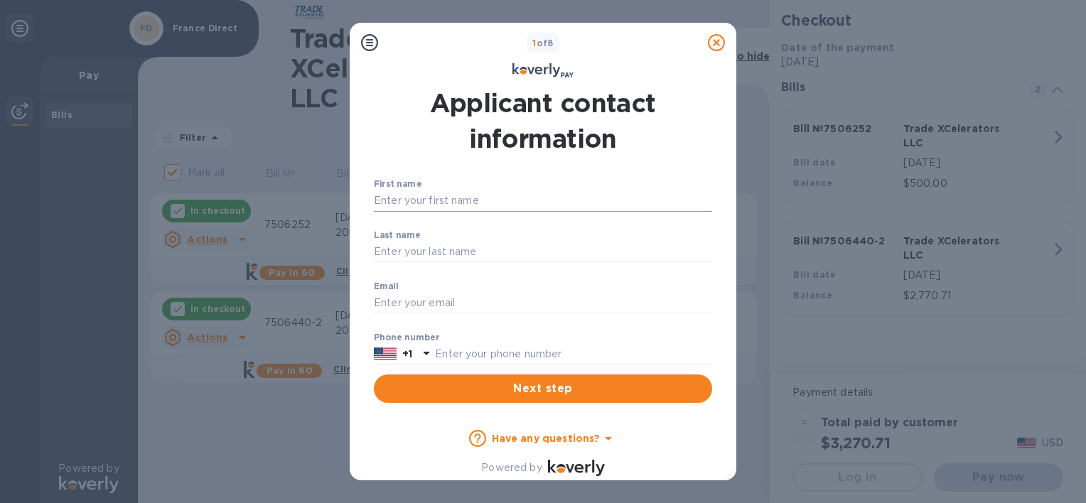
click at [575, 202] on input "First name" at bounding box center [543, 201] width 338 height 21
click at [364, 42] on icon at bounding box center [369, 42] width 17 height 17
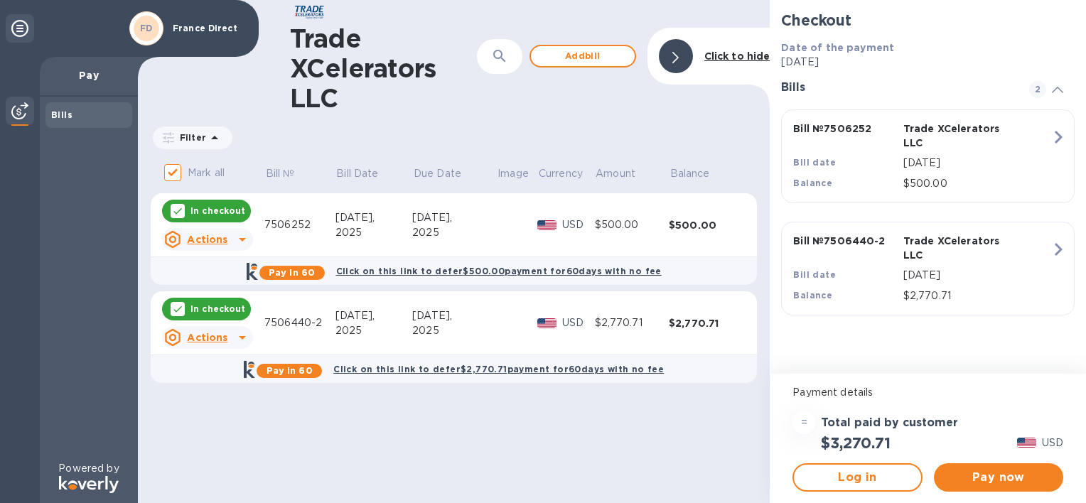
click at [20, 28] on icon at bounding box center [19, 28] width 17 height 17
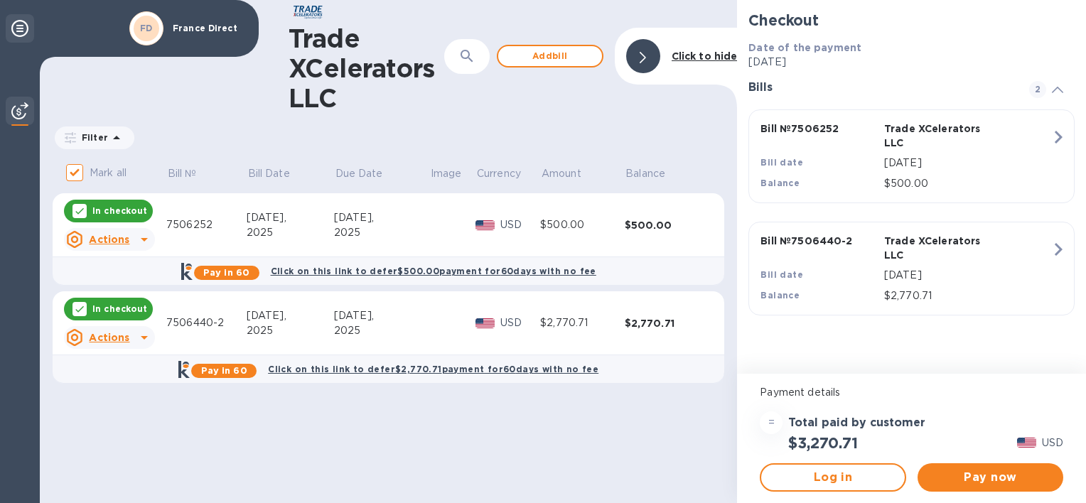
click at [20, 28] on icon at bounding box center [19, 28] width 17 height 17
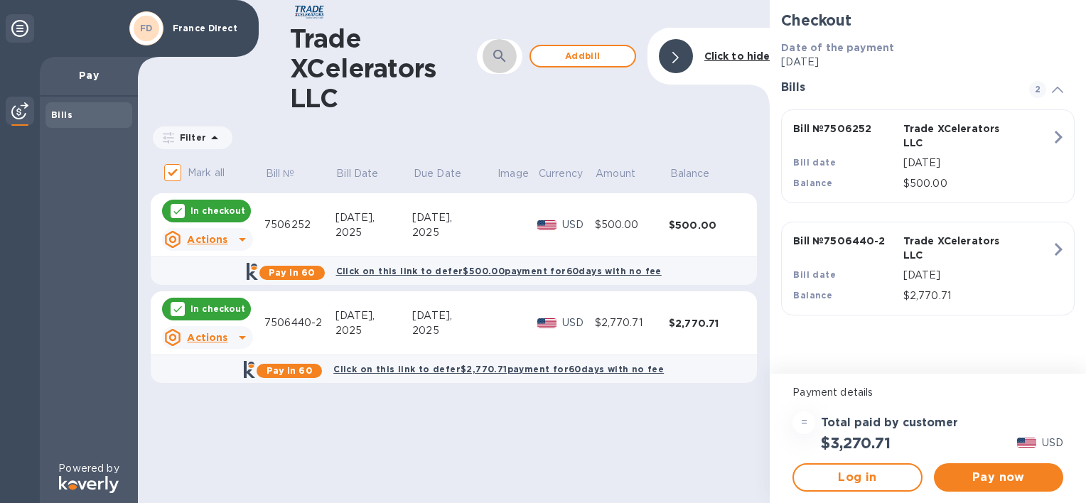
click at [503, 58] on icon "button" at bounding box center [499, 56] width 12 height 12
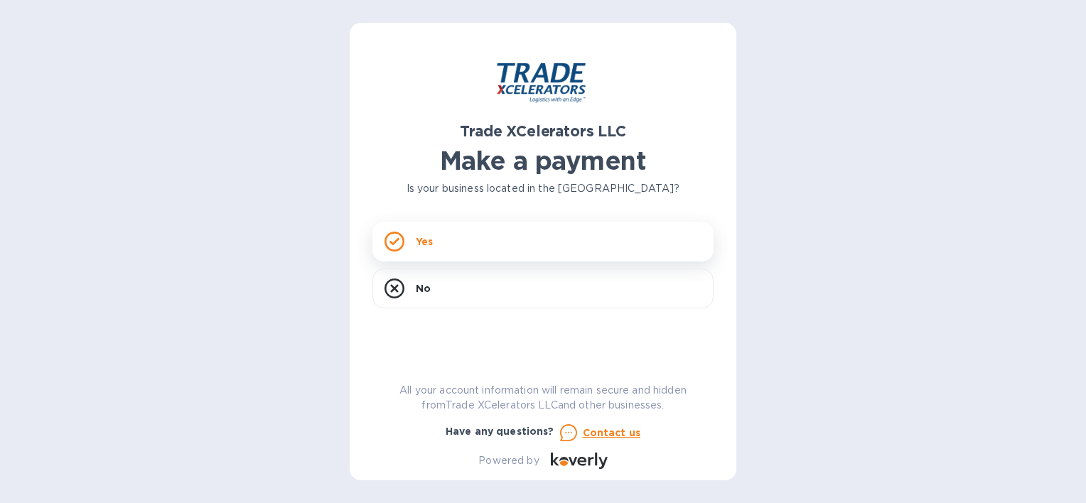
click at [491, 242] on div "Yes" at bounding box center [543, 242] width 341 height 40
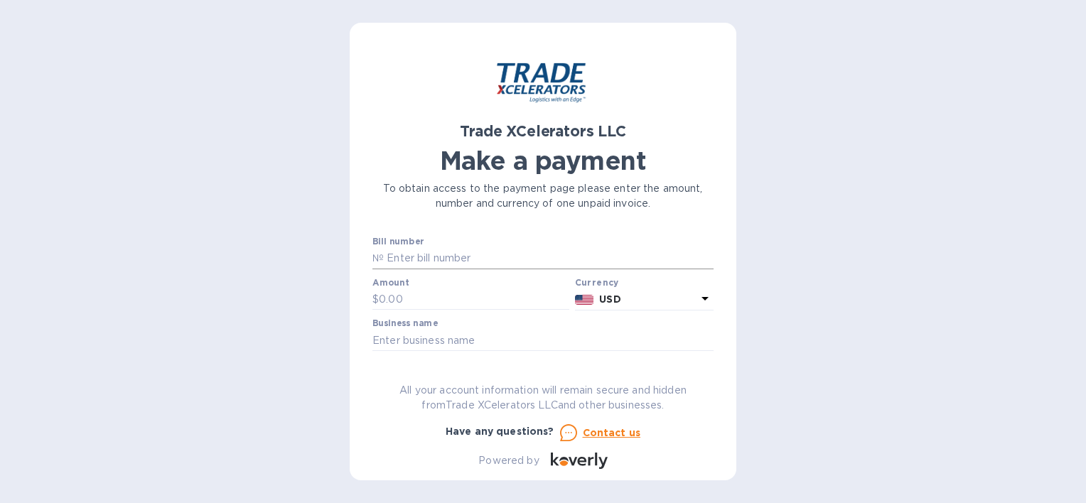
click at [419, 261] on input "text" at bounding box center [549, 258] width 330 height 21
paste input "INVOICE NO. [DATE] 7506440-2"
drag, startPoint x: 506, startPoint y: 258, endPoint x: 369, endPoint y: 271, distance: 137.8
click at [369, 271] on div "Trade XCelerators LLC Make a payment To obtain access to the payment page pleas…" at bounding box center [543, 252] width 387 height 458
type input "7506440-2"
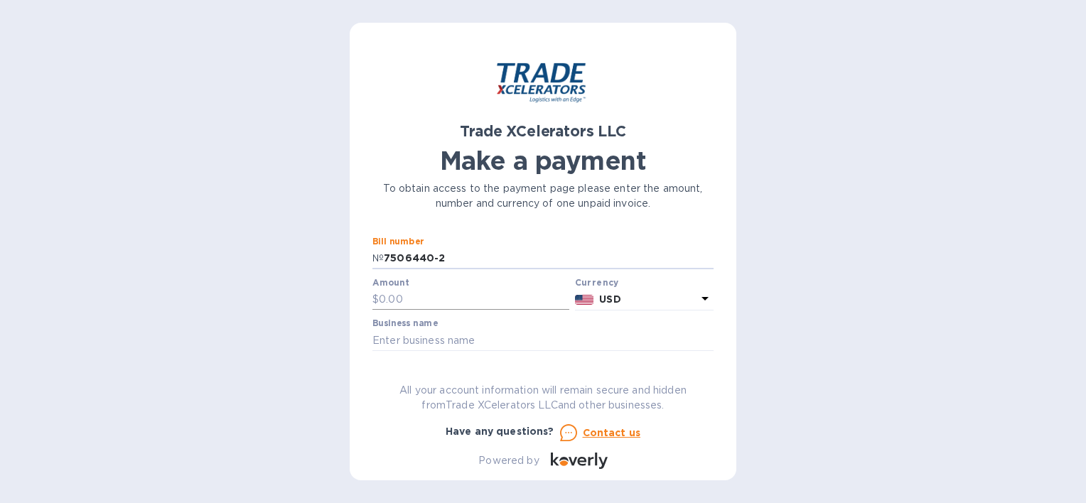
click at [383, 301] on input "text" at bounding box center [474, 299] width 191 height 21
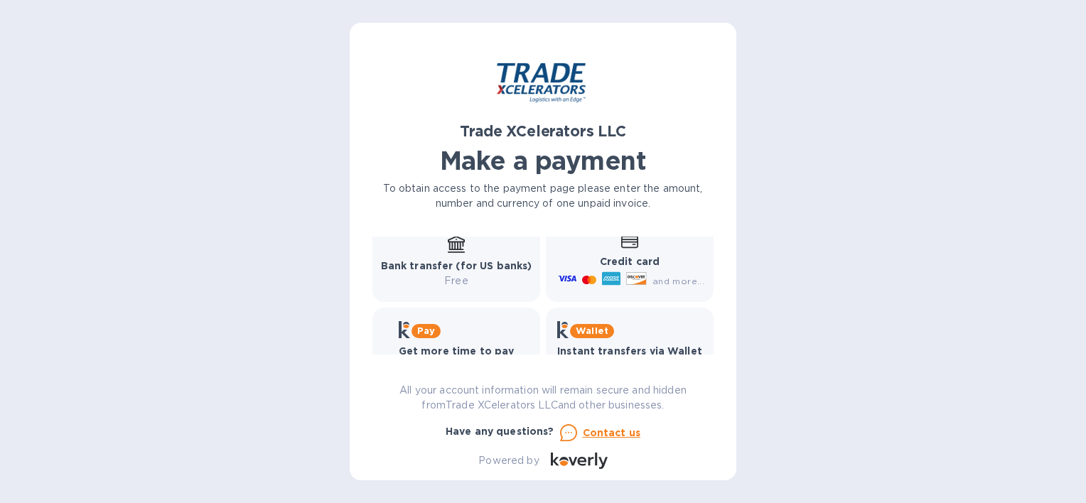
scroll to position [218, 0]
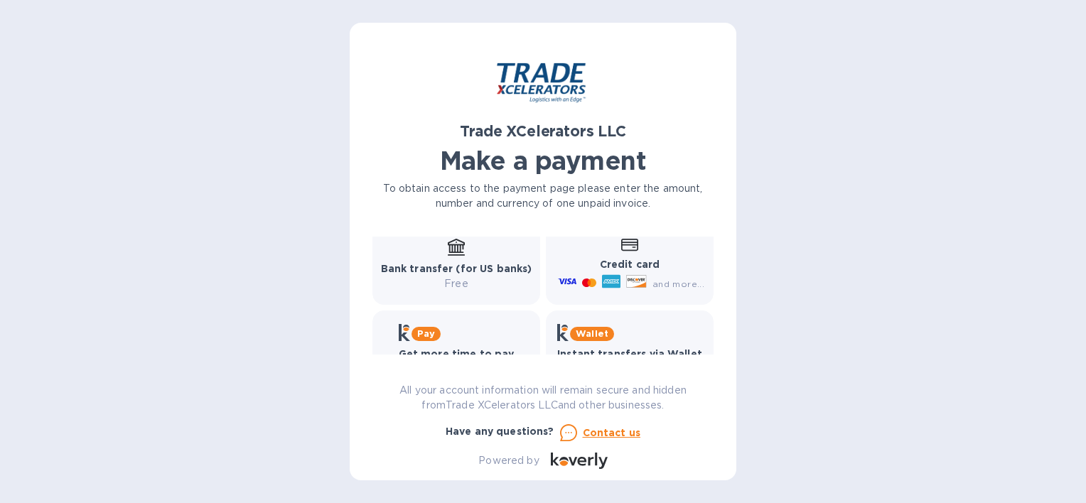
type input "2,770.71"
click at [619, 279] on div at bounding box center [611, 283] width 24 height 23
click at [631, 250] on icon at bounding box center [629, 245] width 17 height 13
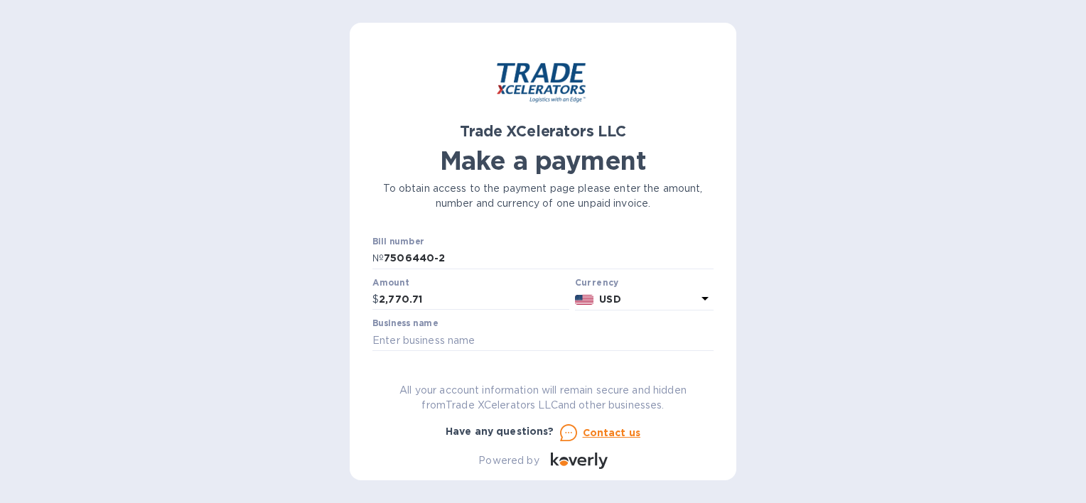
scroll to position [0, 0]
click at [604, 337] on input "text" at bounding box center [543, 340] width 341 height 21
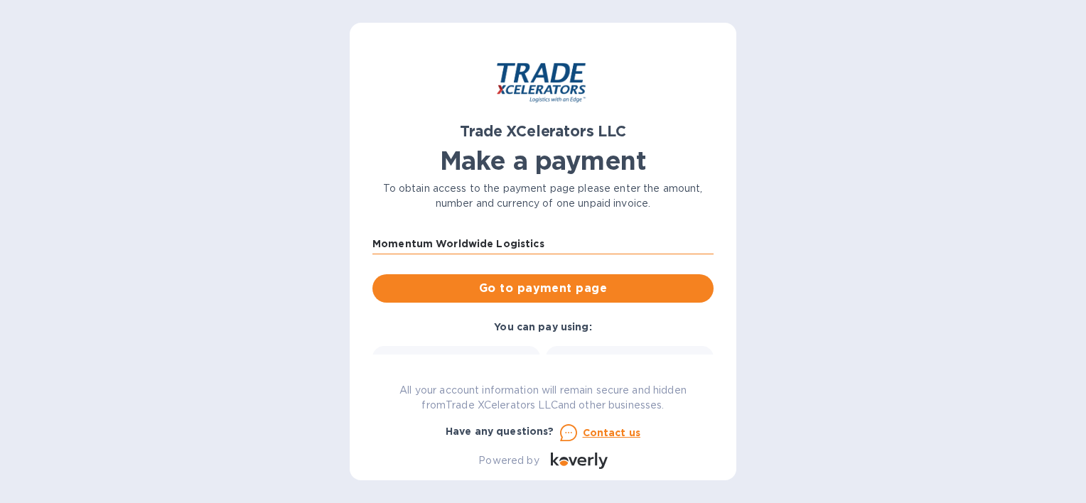
scroll to position [108, 0]
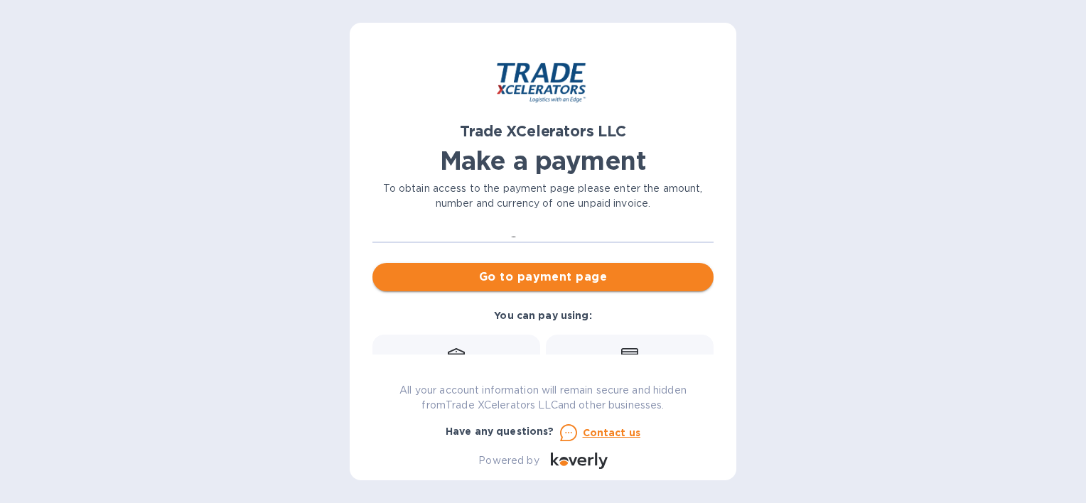
type input "Momentum Worldwide Logistics"
click at [565, 290] on button "Go to payment page" at bounding box center [543, 277] width 341 height 28
